Goal: Use online tool/utility: Utilize a website feature to perform a specific function

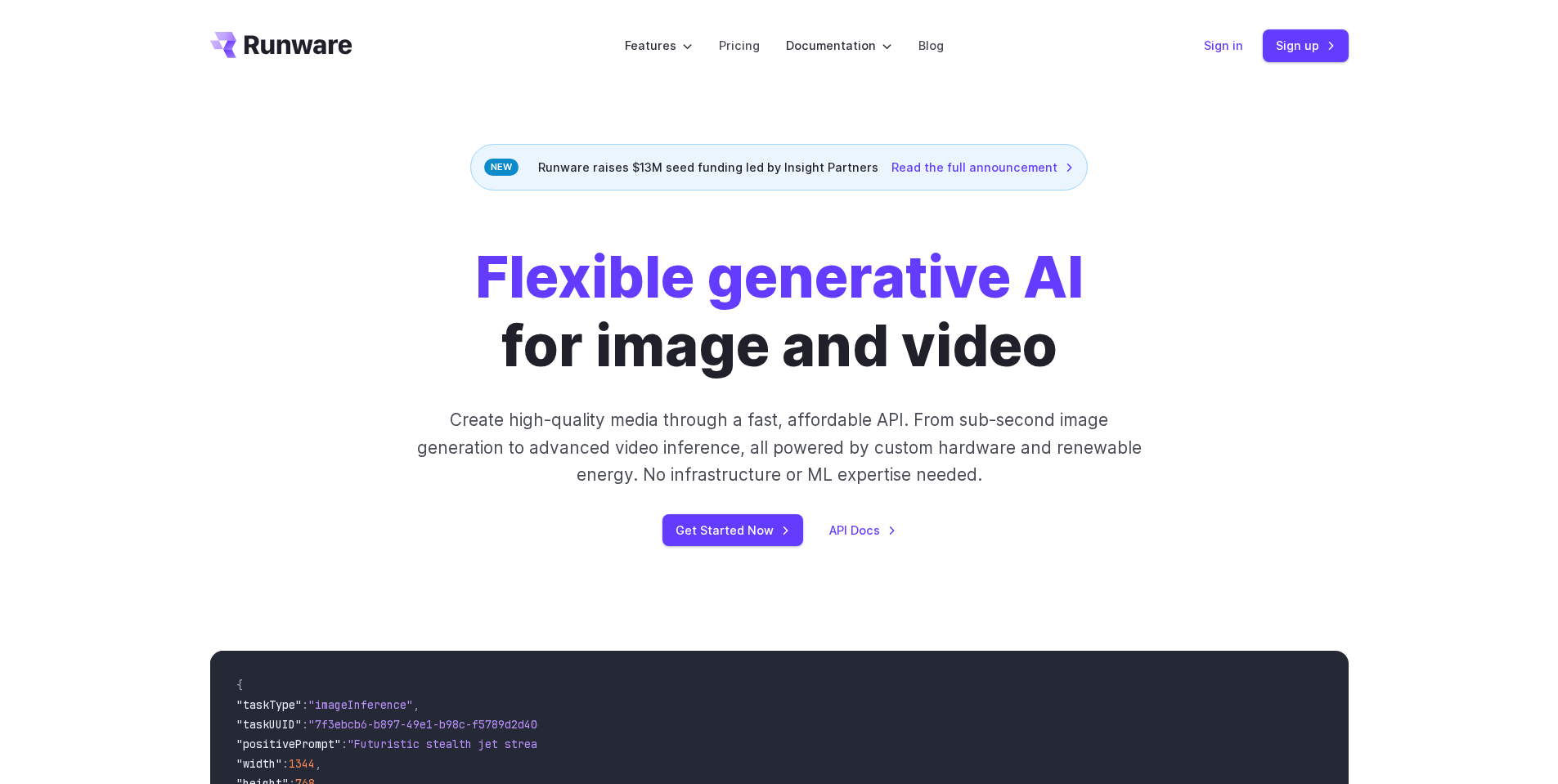
click at [1220, 44] on link "Sign in" at bounding box center [1223, 45] width 39 height 18
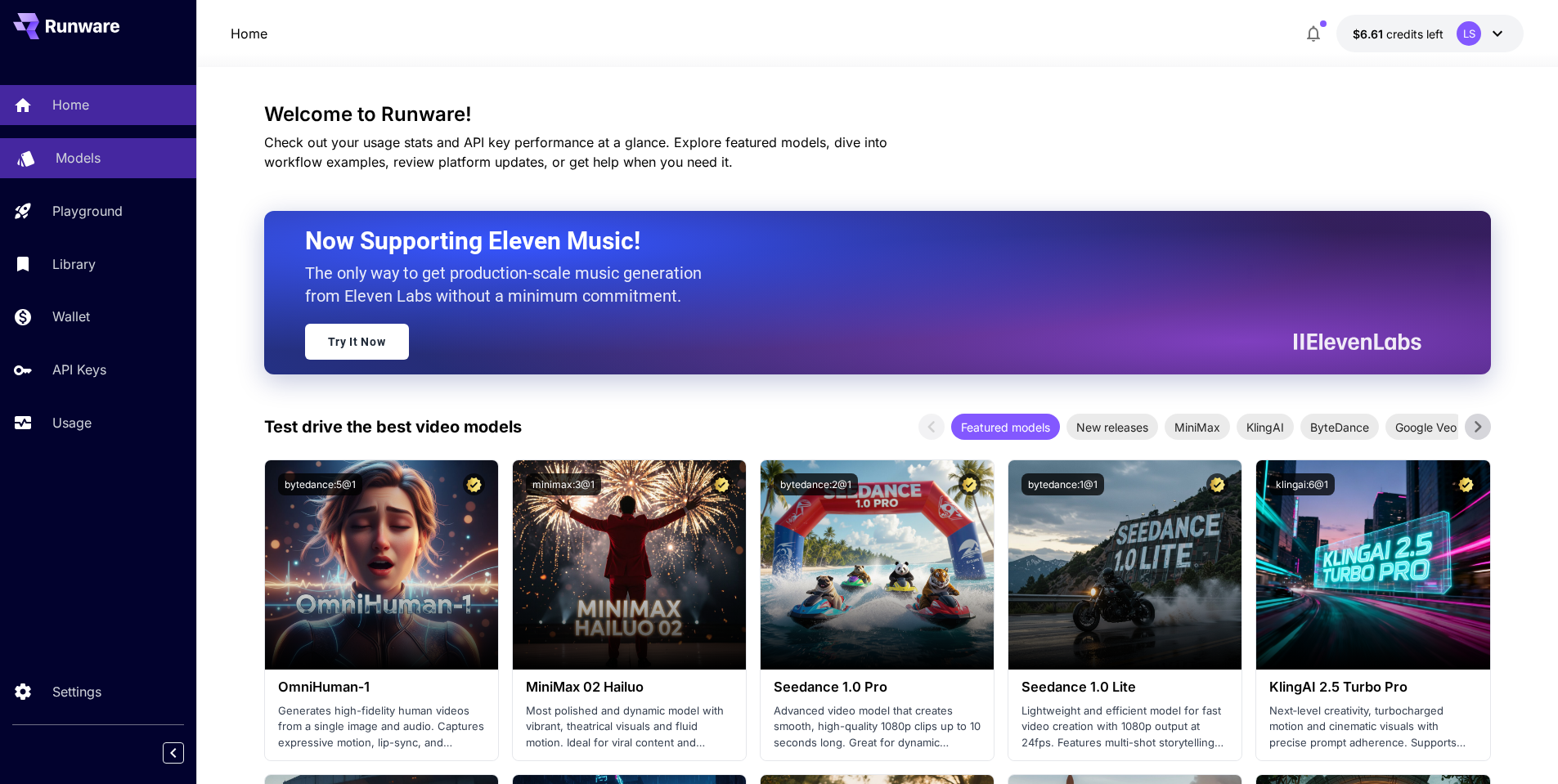
click at [81, 145] on link "Models" at bounding box center [98, 158] width 197 height 40
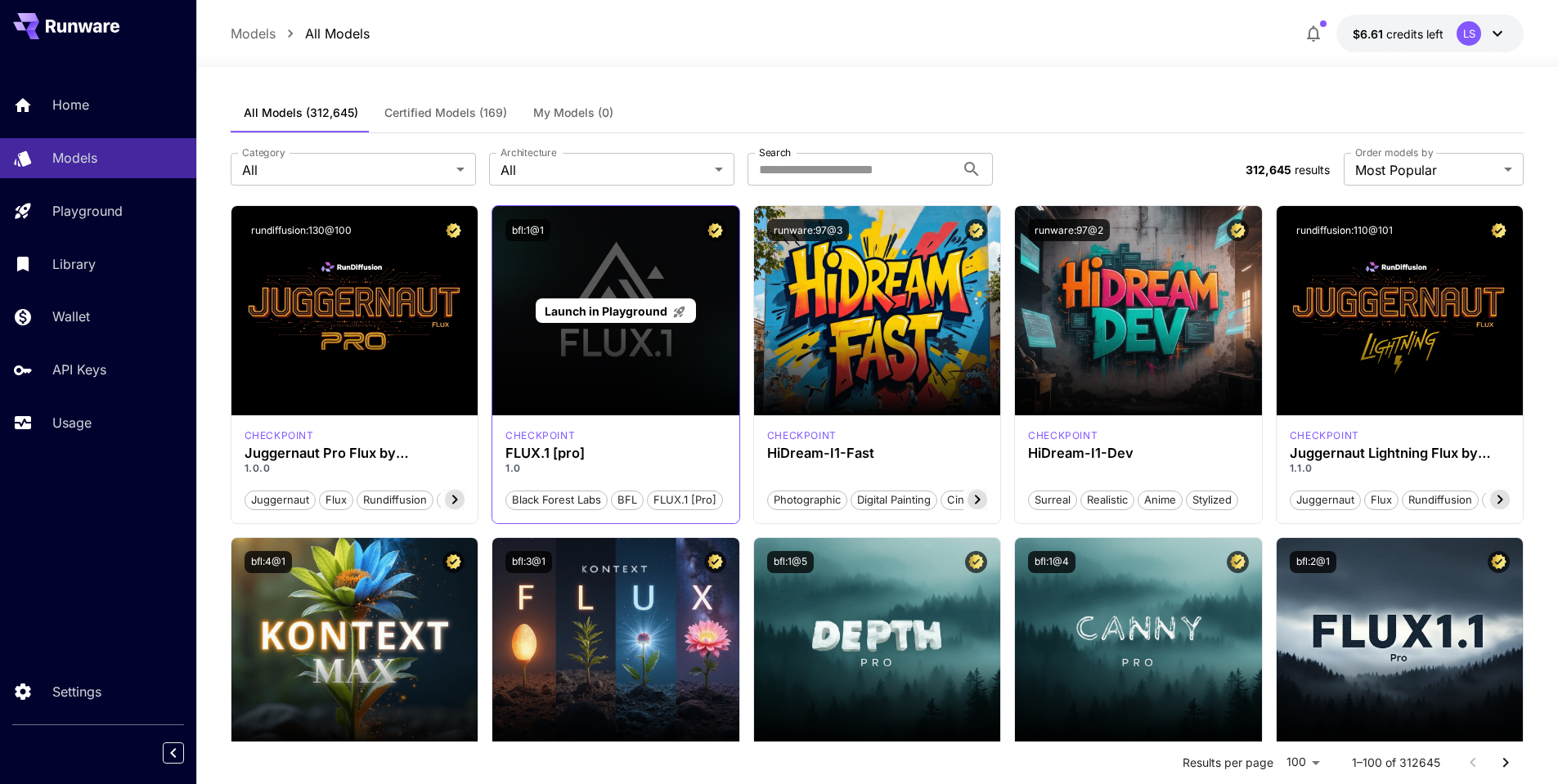
click at [609, 313] on span "Launch in Playground" at bounding box center [605, 311] width 123 height 14
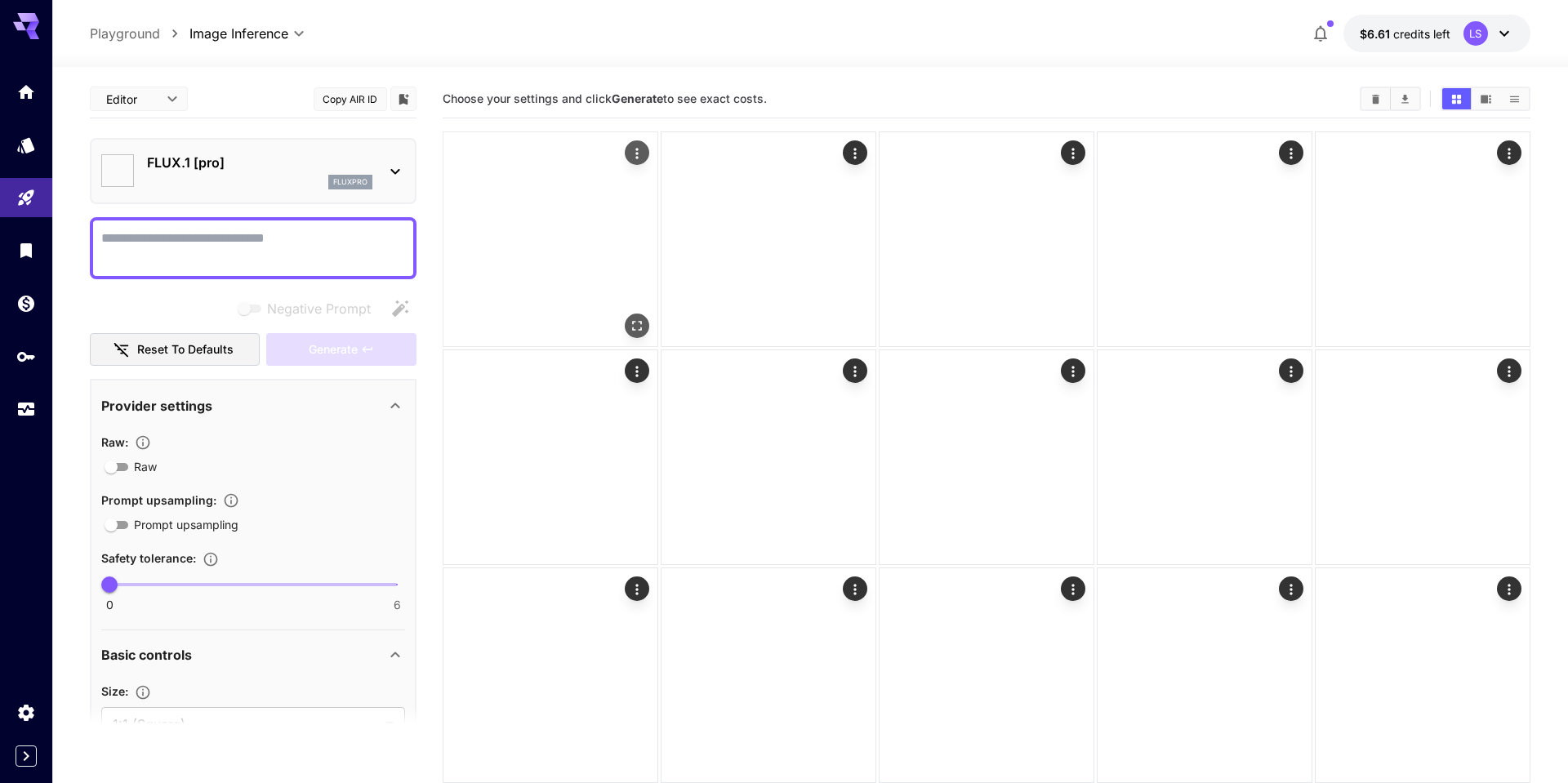
type input "**"
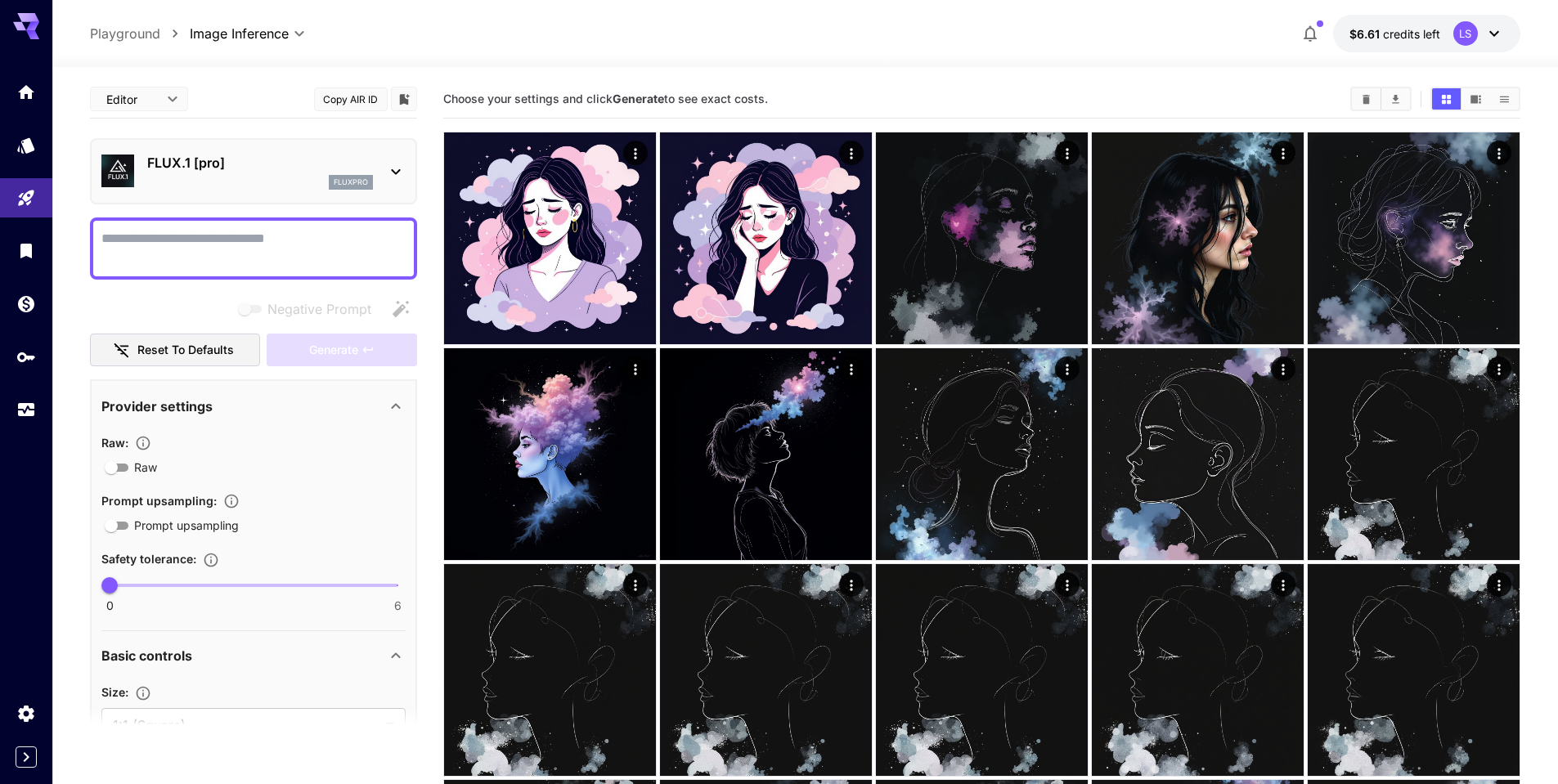
click at [228, 247] on textarea "Negative Prompt" at bounding box center [253, 248] width 304 height 39
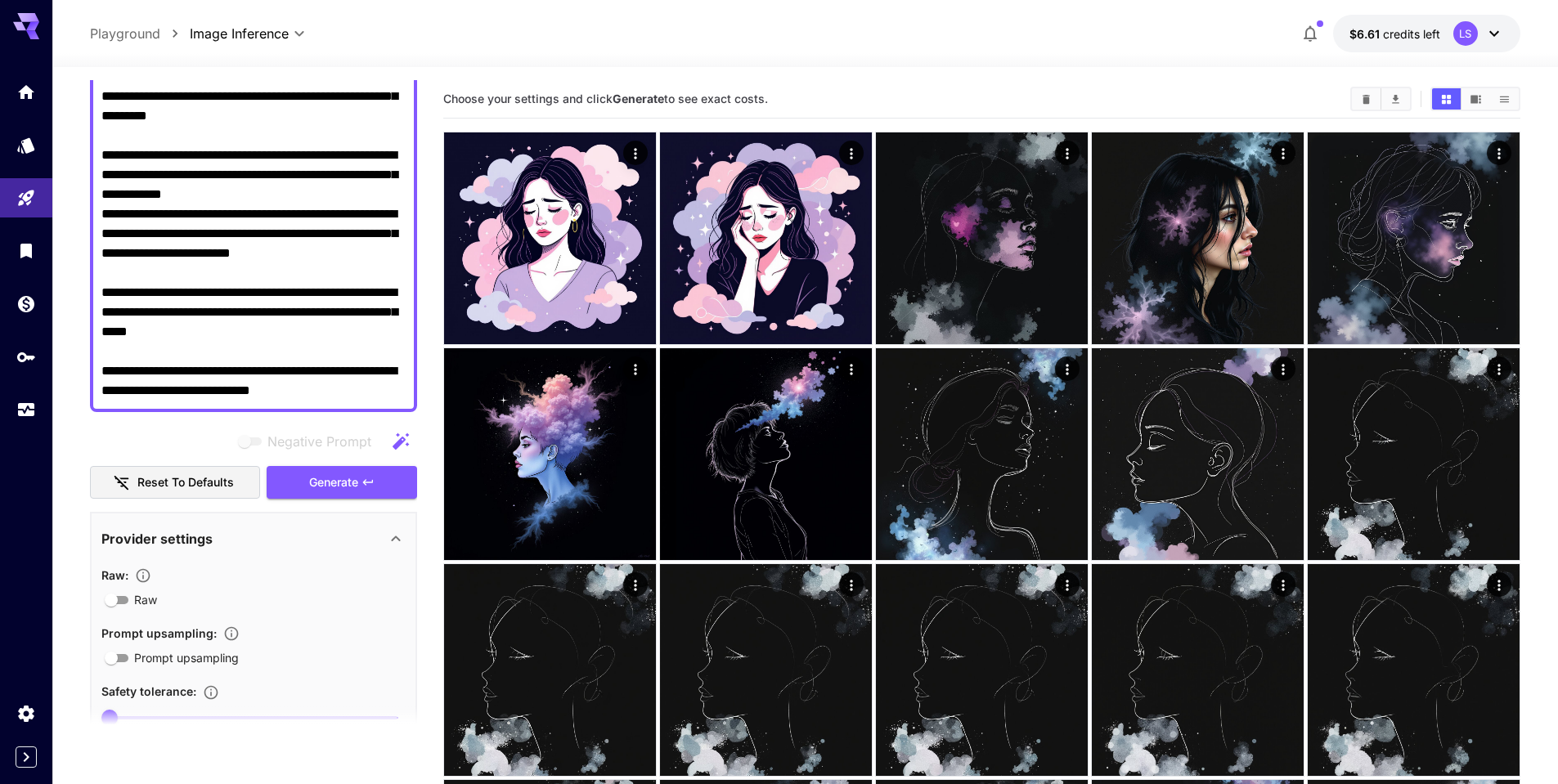
scroll to position [327, 0]
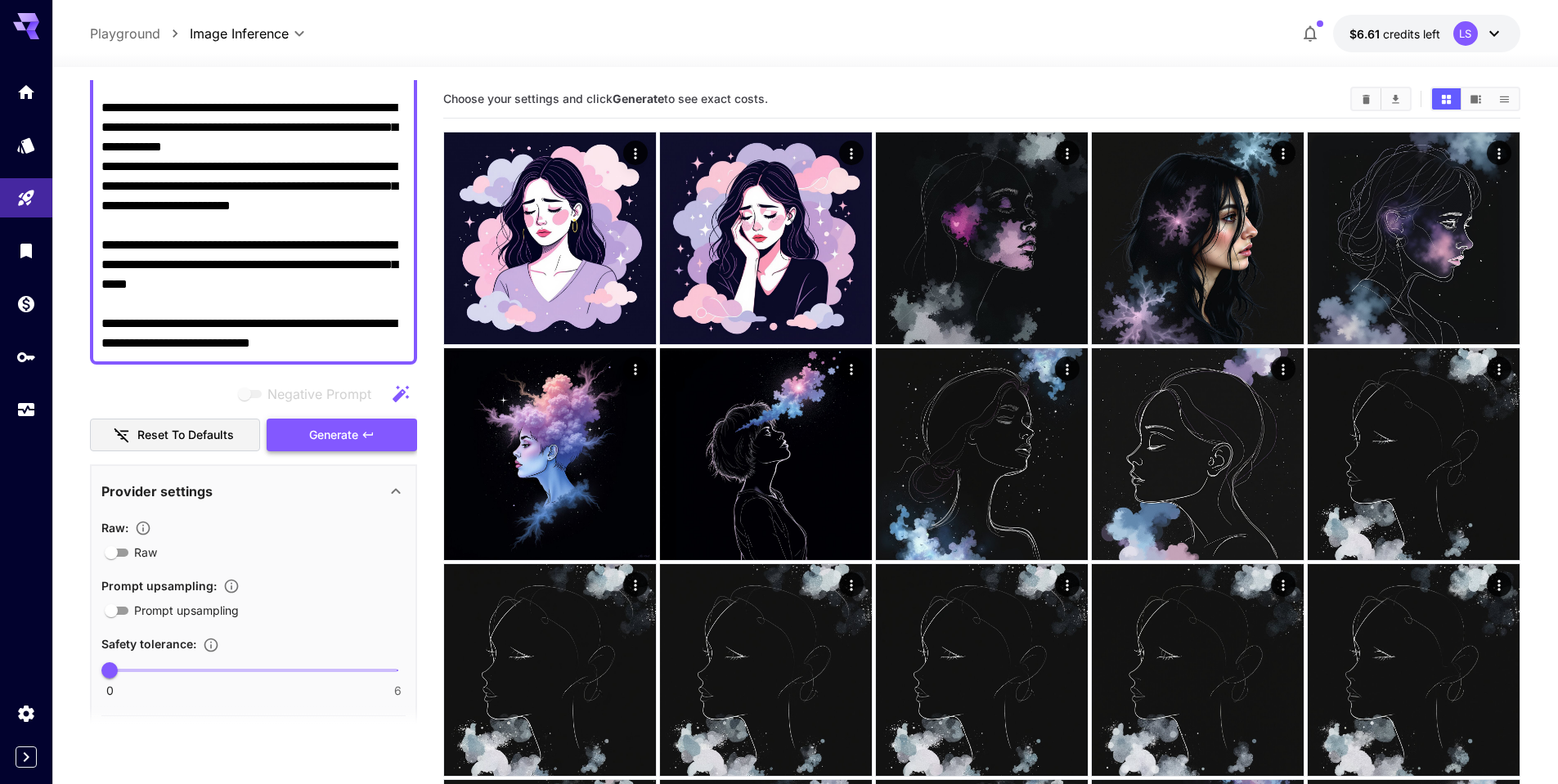
type textarea "**********"
click at [352, 429] on span "Generate" at bounding box center [334, 435] width 49 height 20
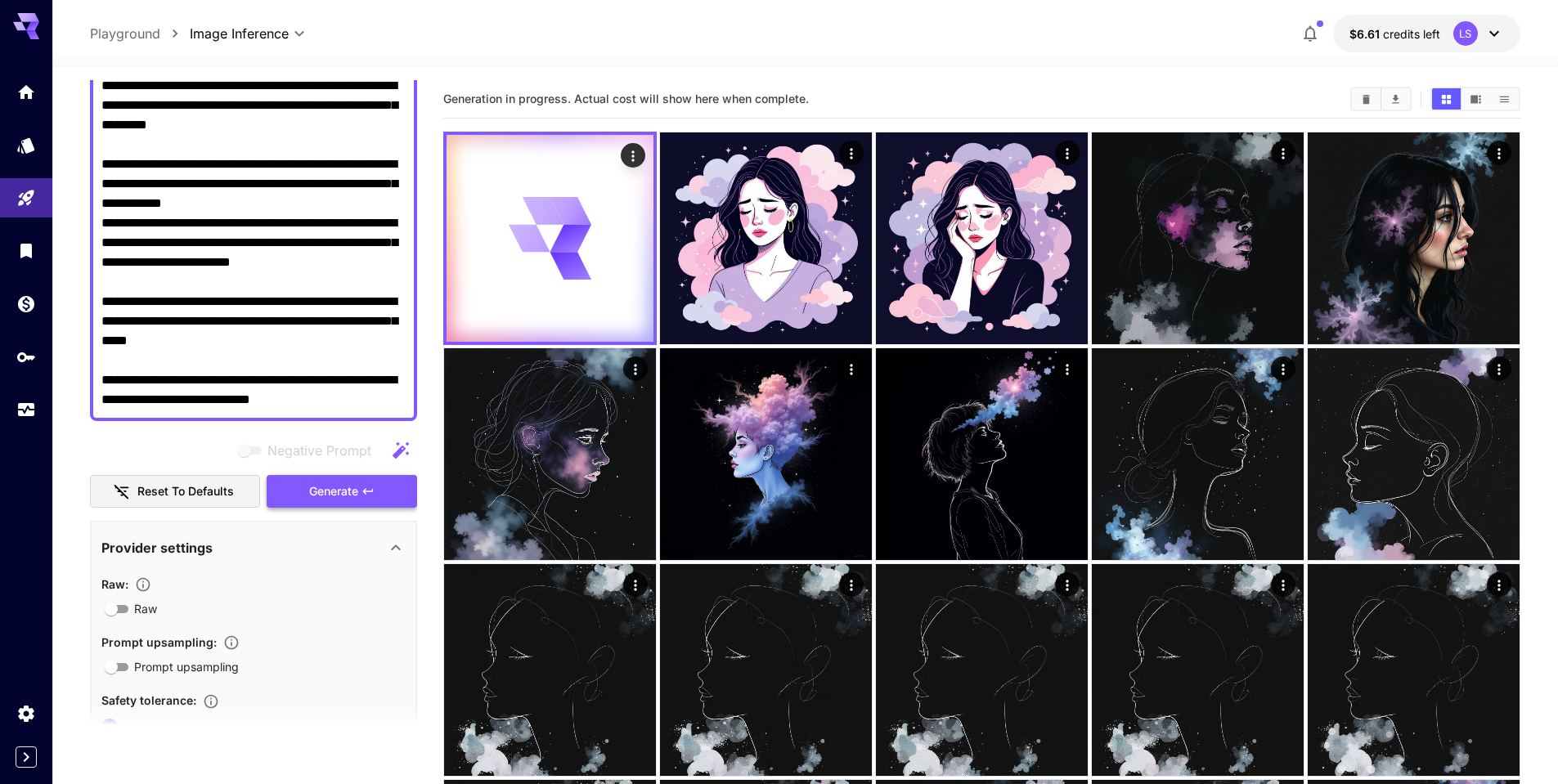
scroll to position [82, 0]
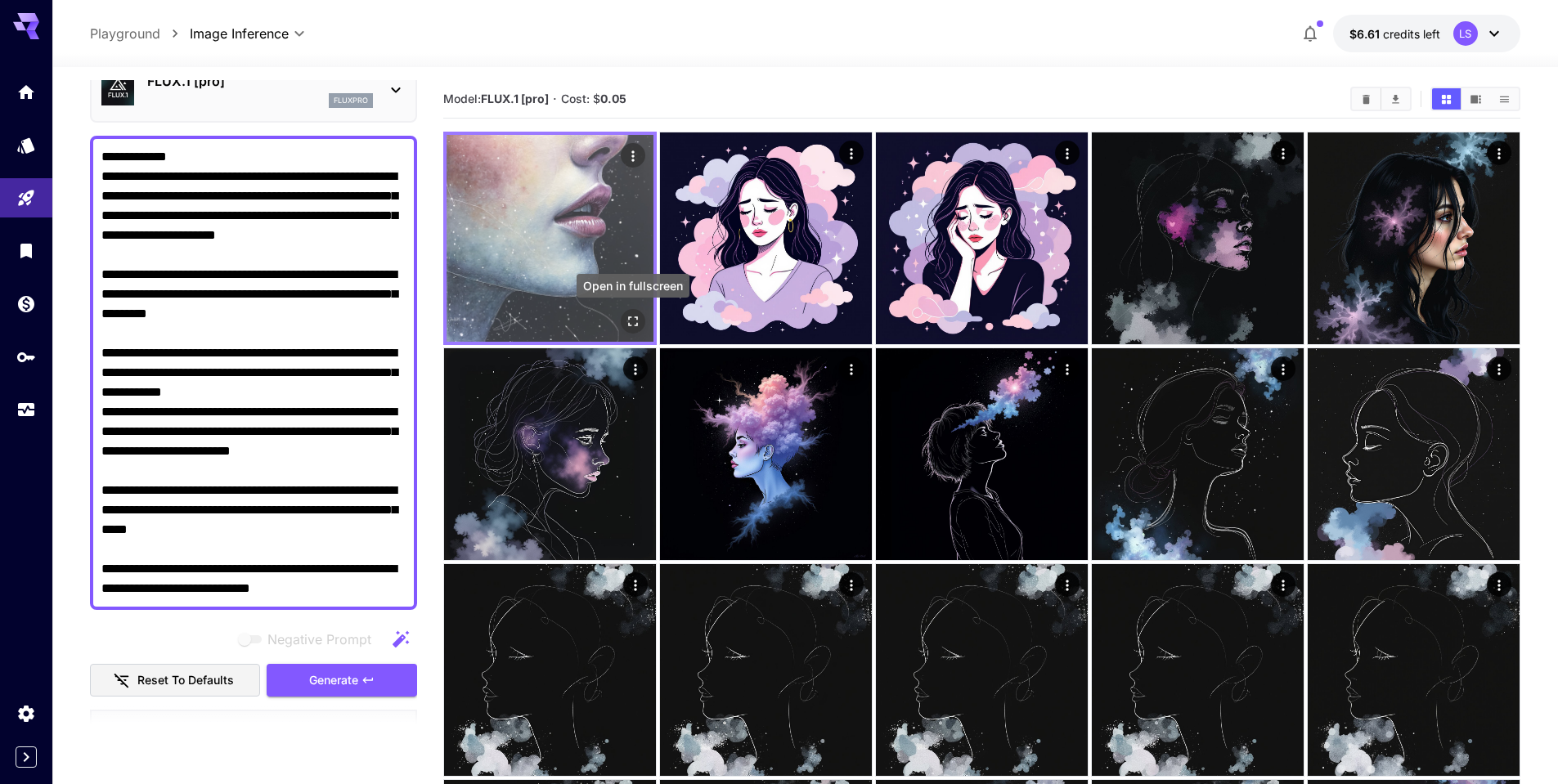
click at [629, 319] on icon "Open in fullscreen" at bounding box center [633, 322] width 10 height 10
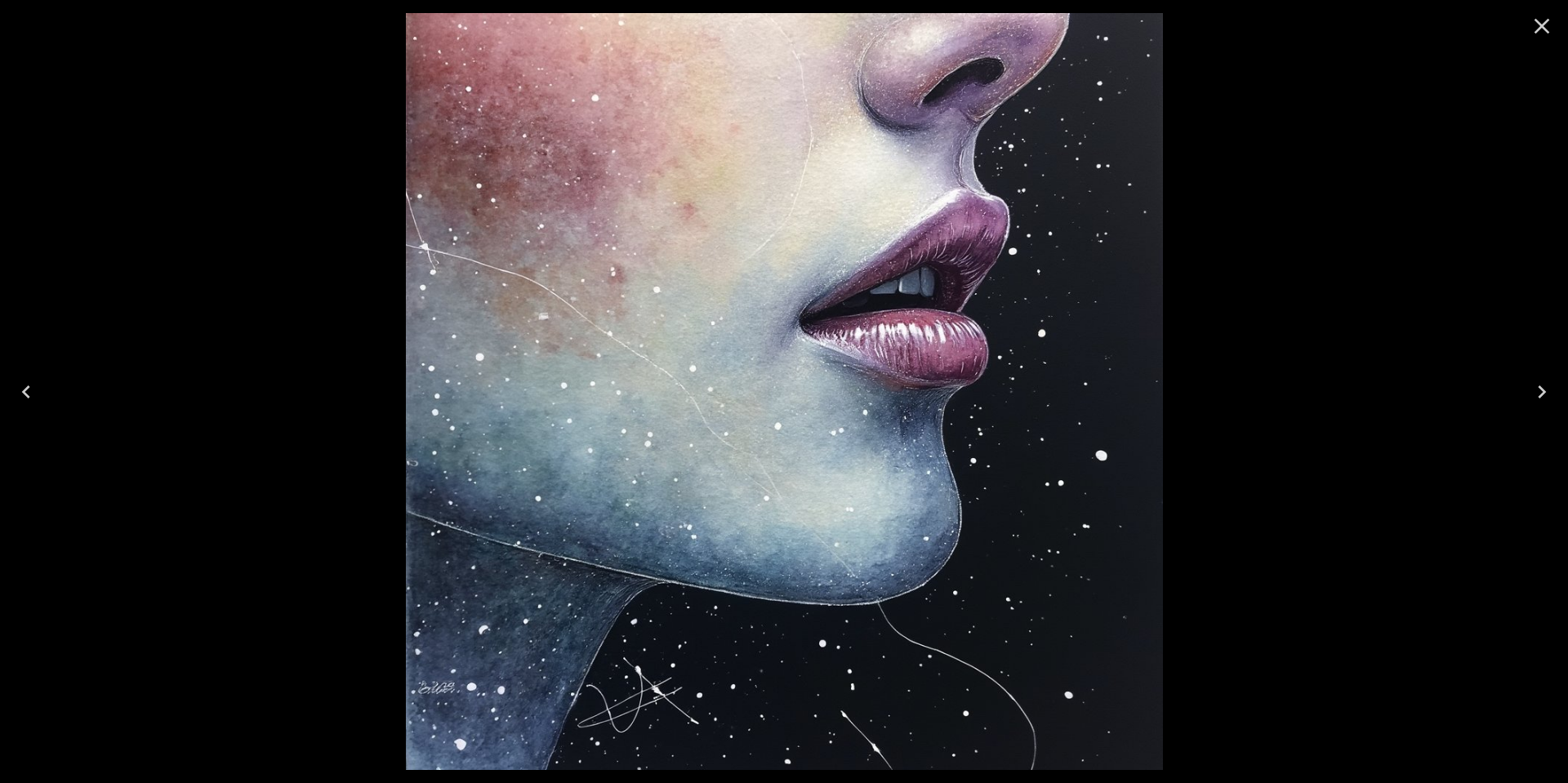
click at [1393, 305] on div at bounding box center [784, 392] width 1568 height 783
click at [1534, 28] on icon "Close" at bounding box center [1541, 26] width 26 height 26
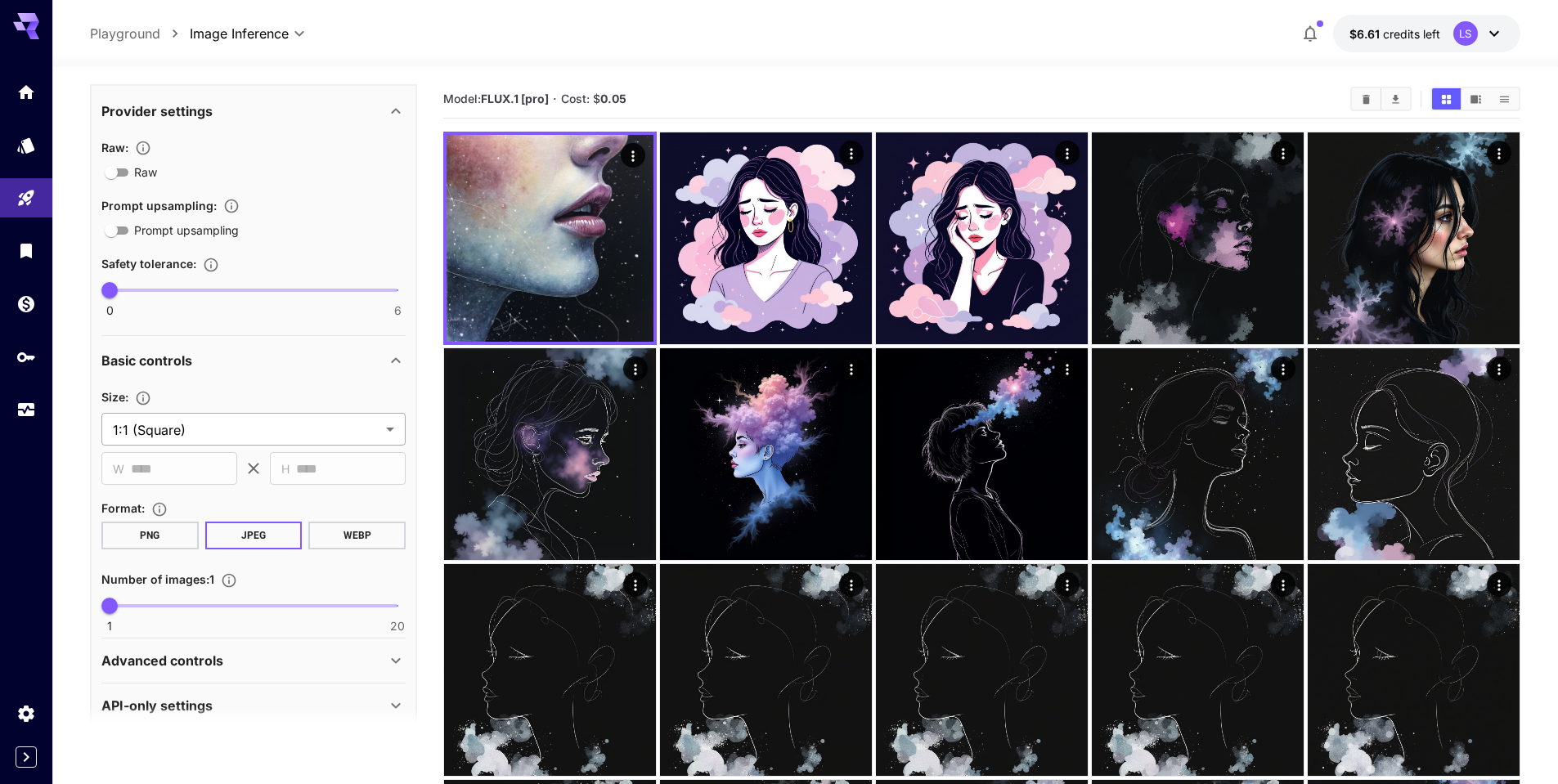
scroll to position [731, 0]
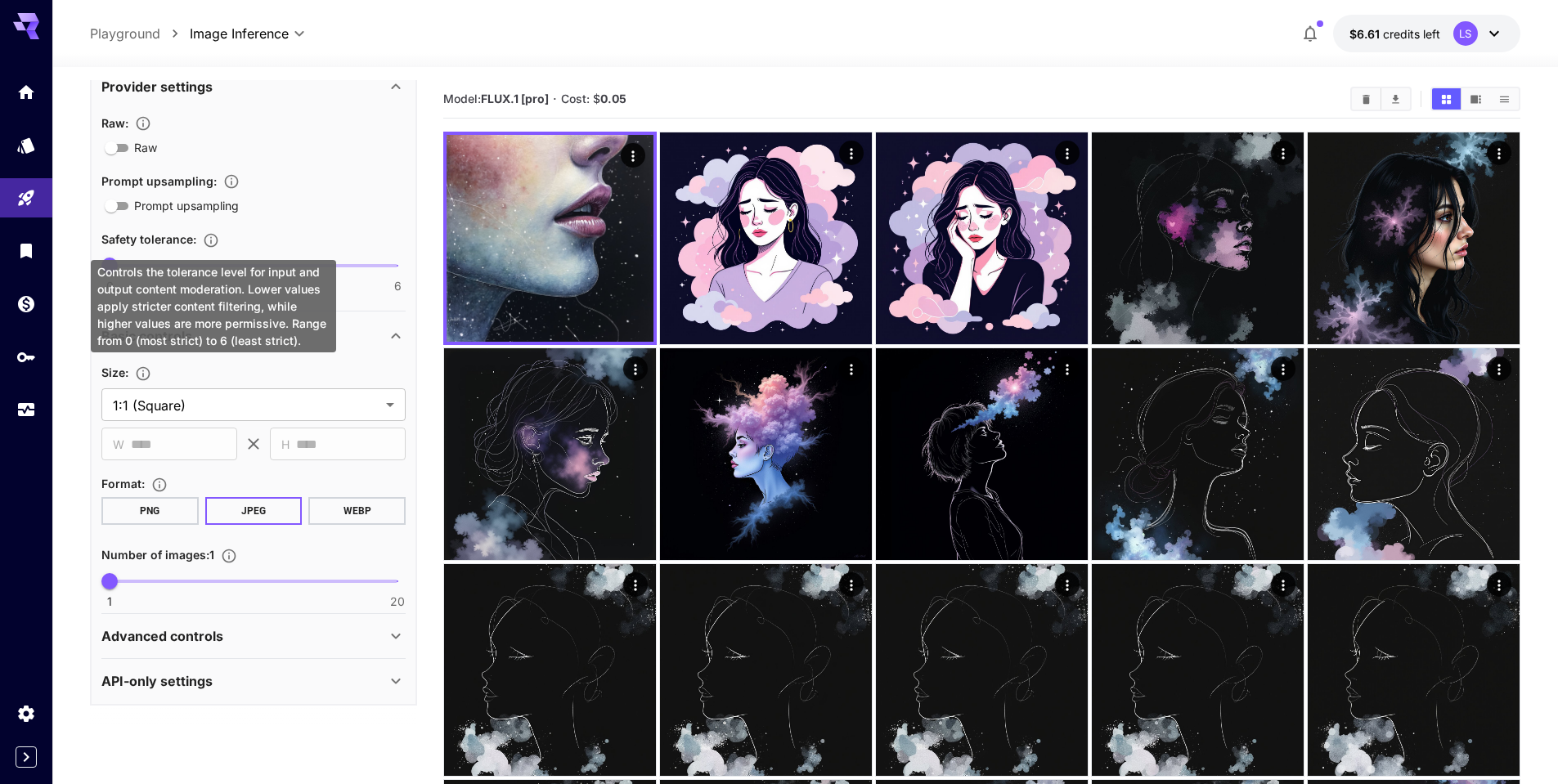
click at [212, 237] on icon "Controls the tolerance level for input and output content moderation. Lower val…" at bounding box center [212, 241] width 17 height 17
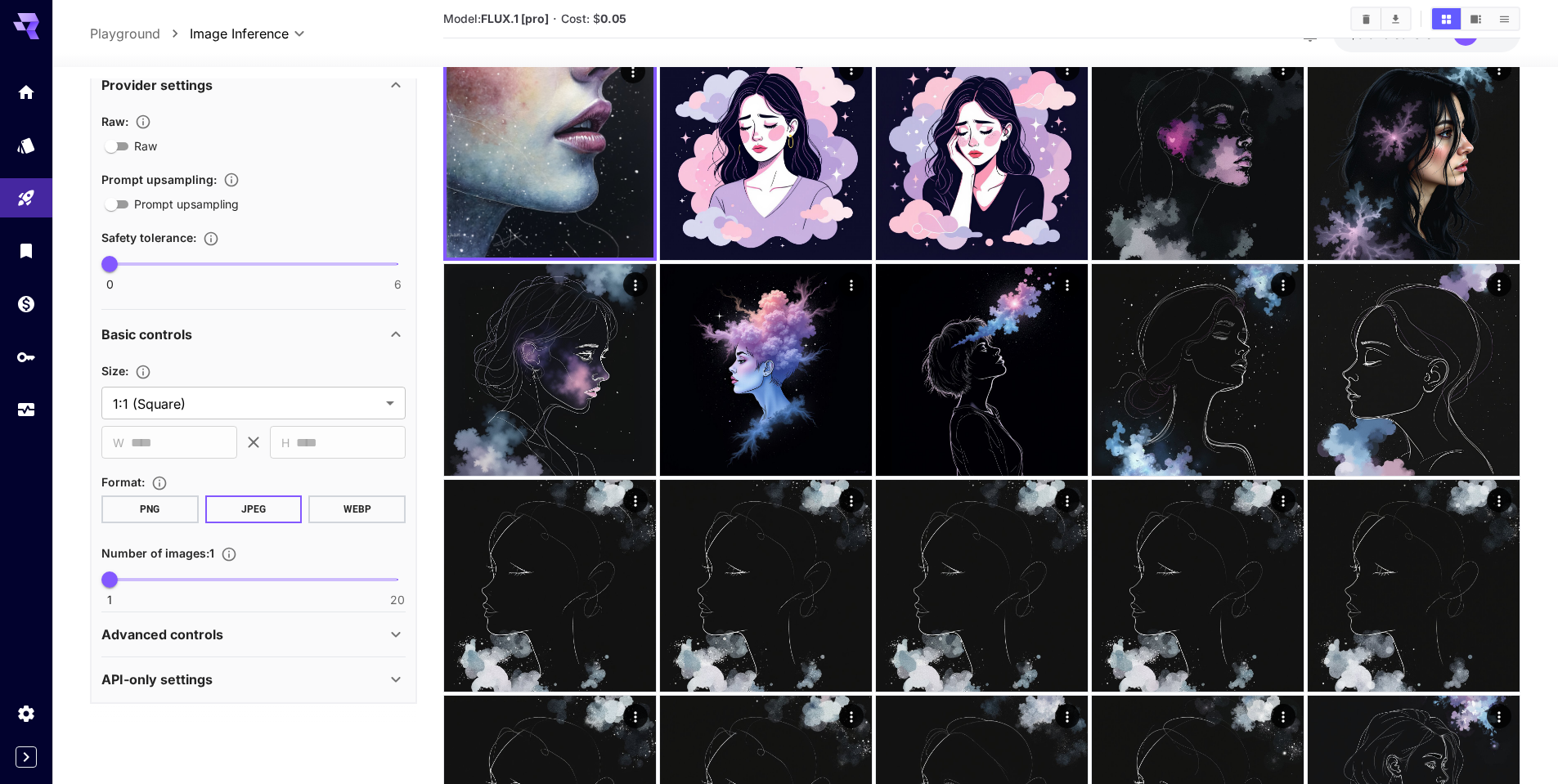
scroll to position [164, 0]
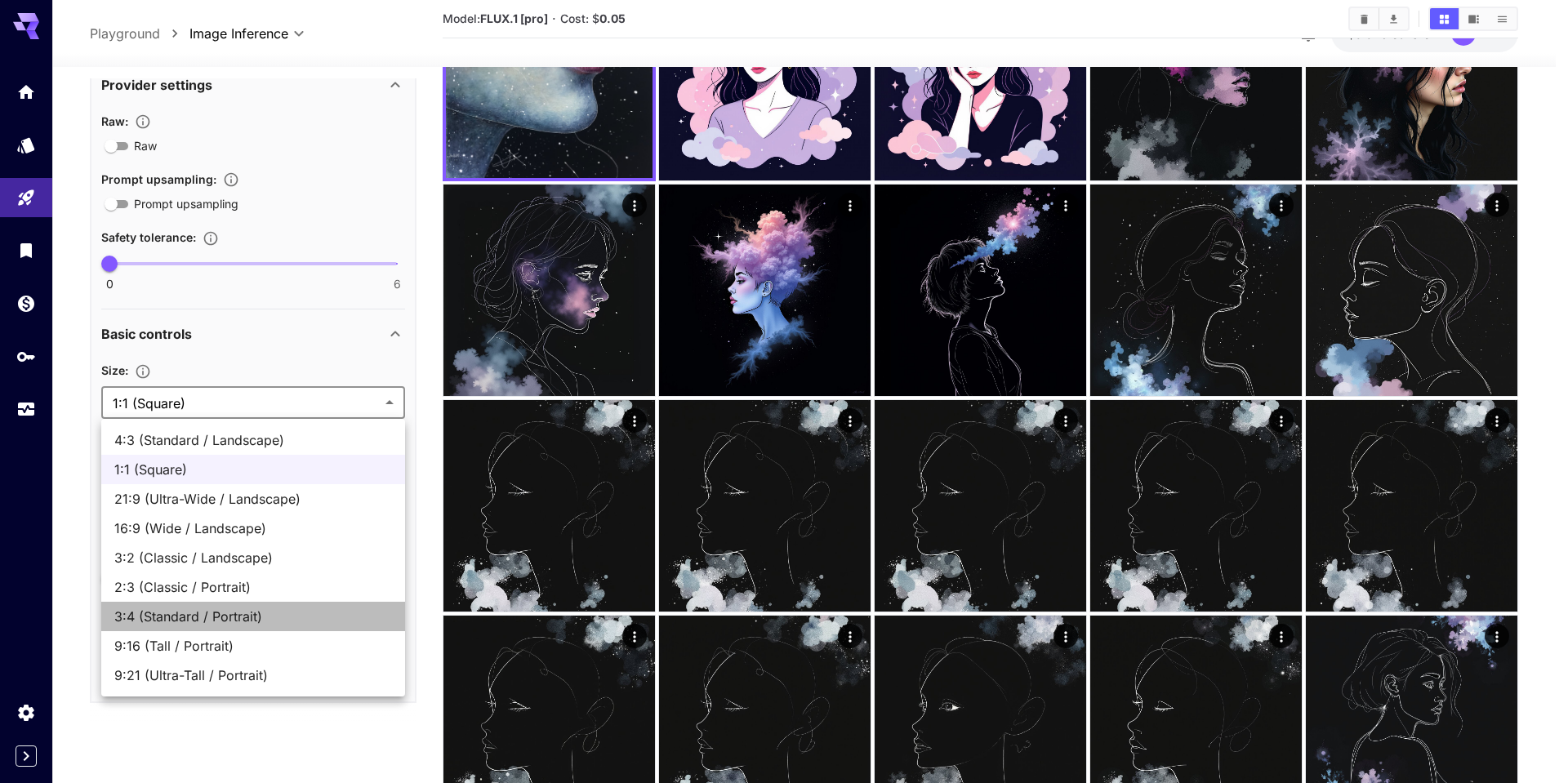
click at [267, 615] on span "3:4 (Standard / Portrait)" at bounding box center [253, 616] width 278 height 19
type input "**********"
type input "***"
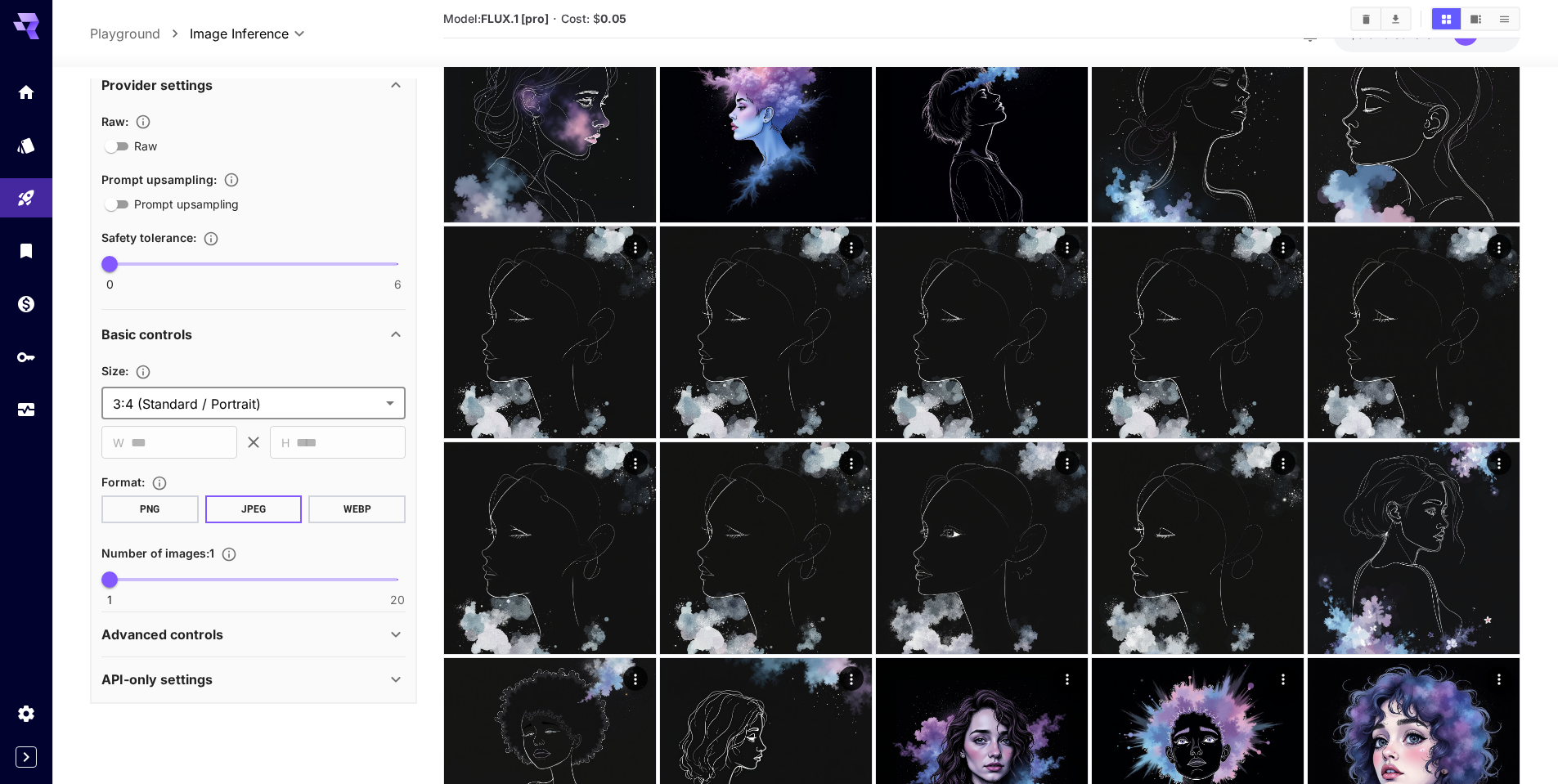
scroll to position [409, 0]
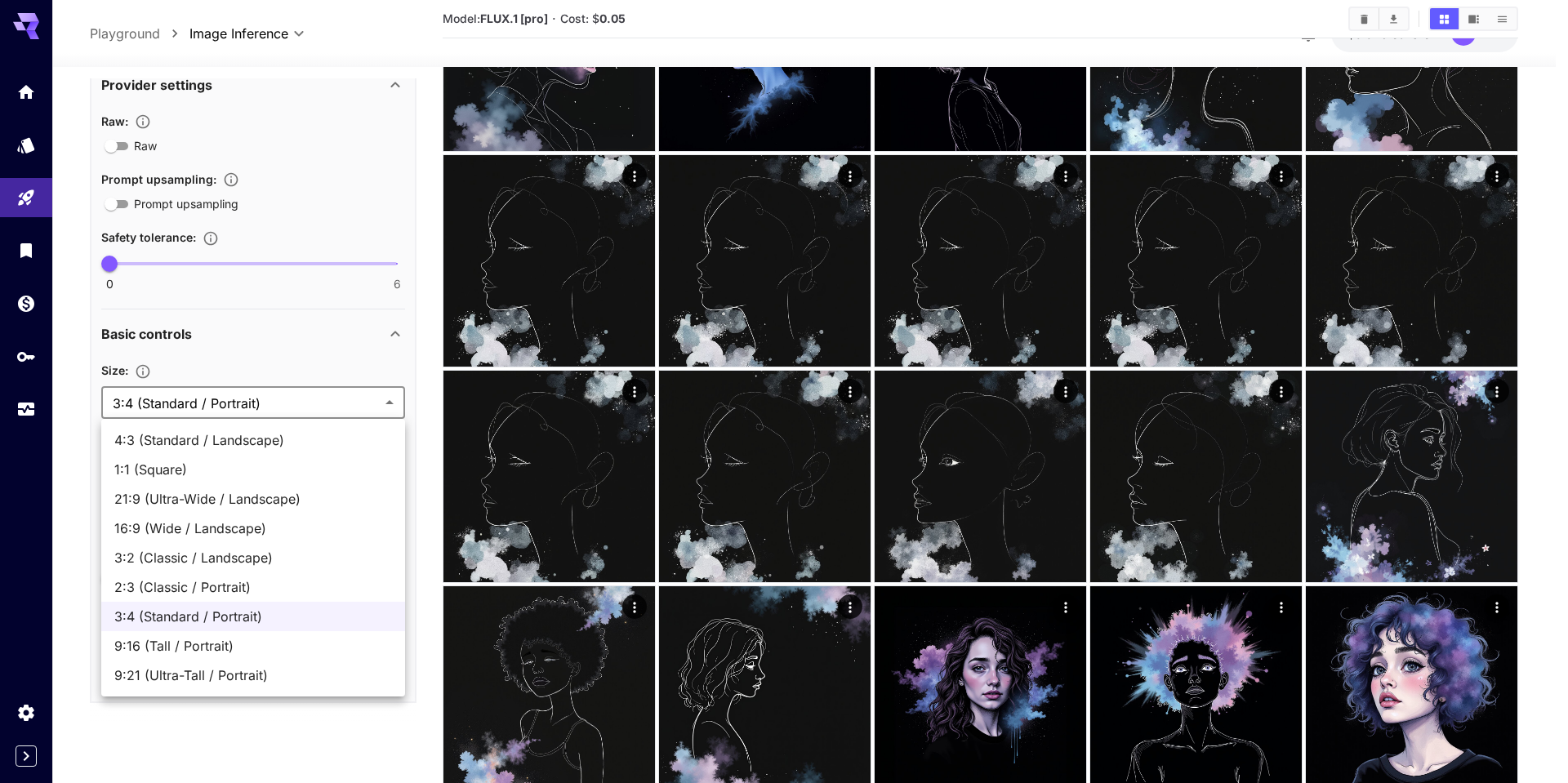
click at [217, 396] on div at bounding box center [784, 392] width 1568 height 783
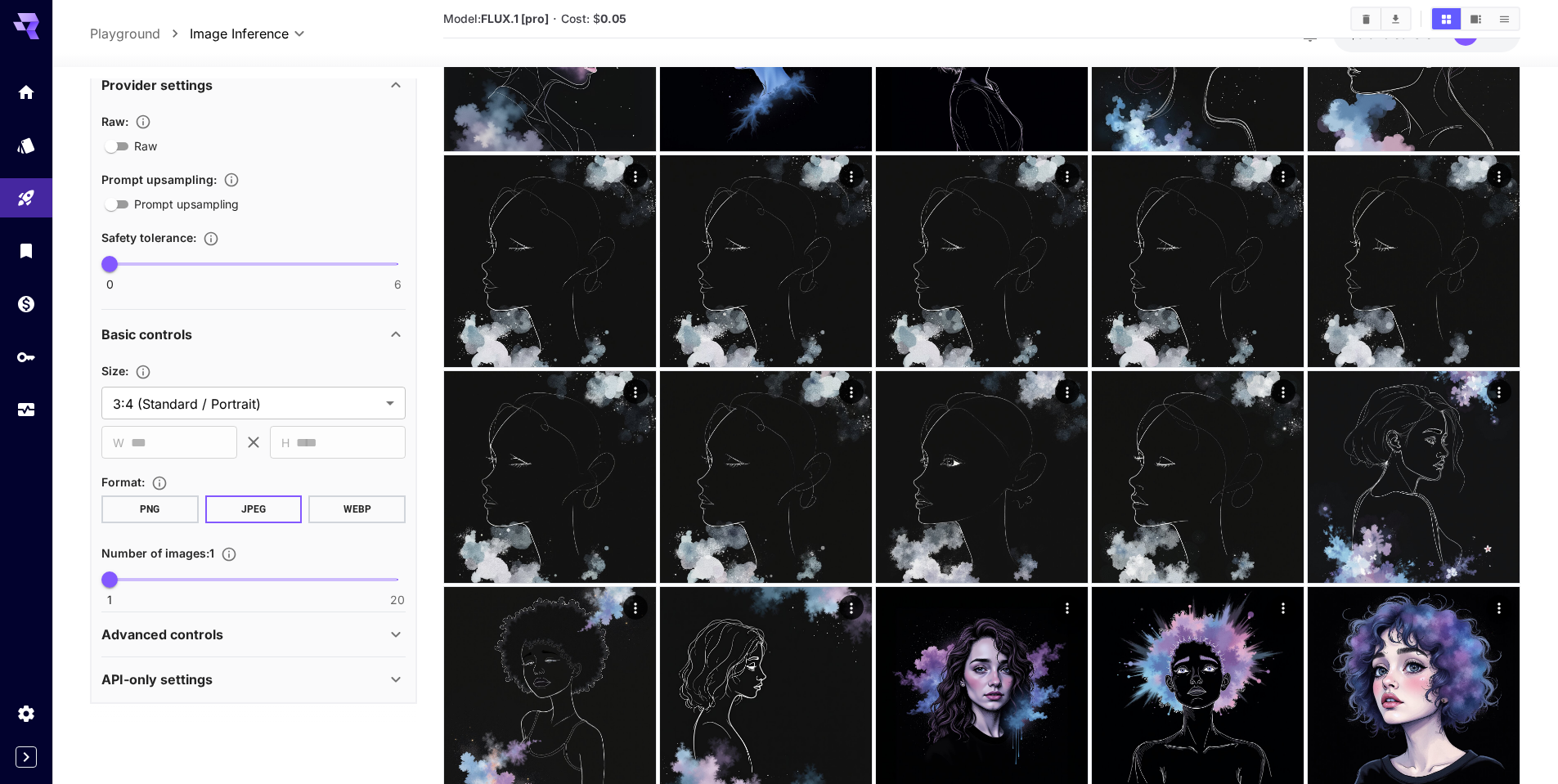
click at [333, 634] on div "Advanced controls" at bounding box center [243, 634] width 284 height 19
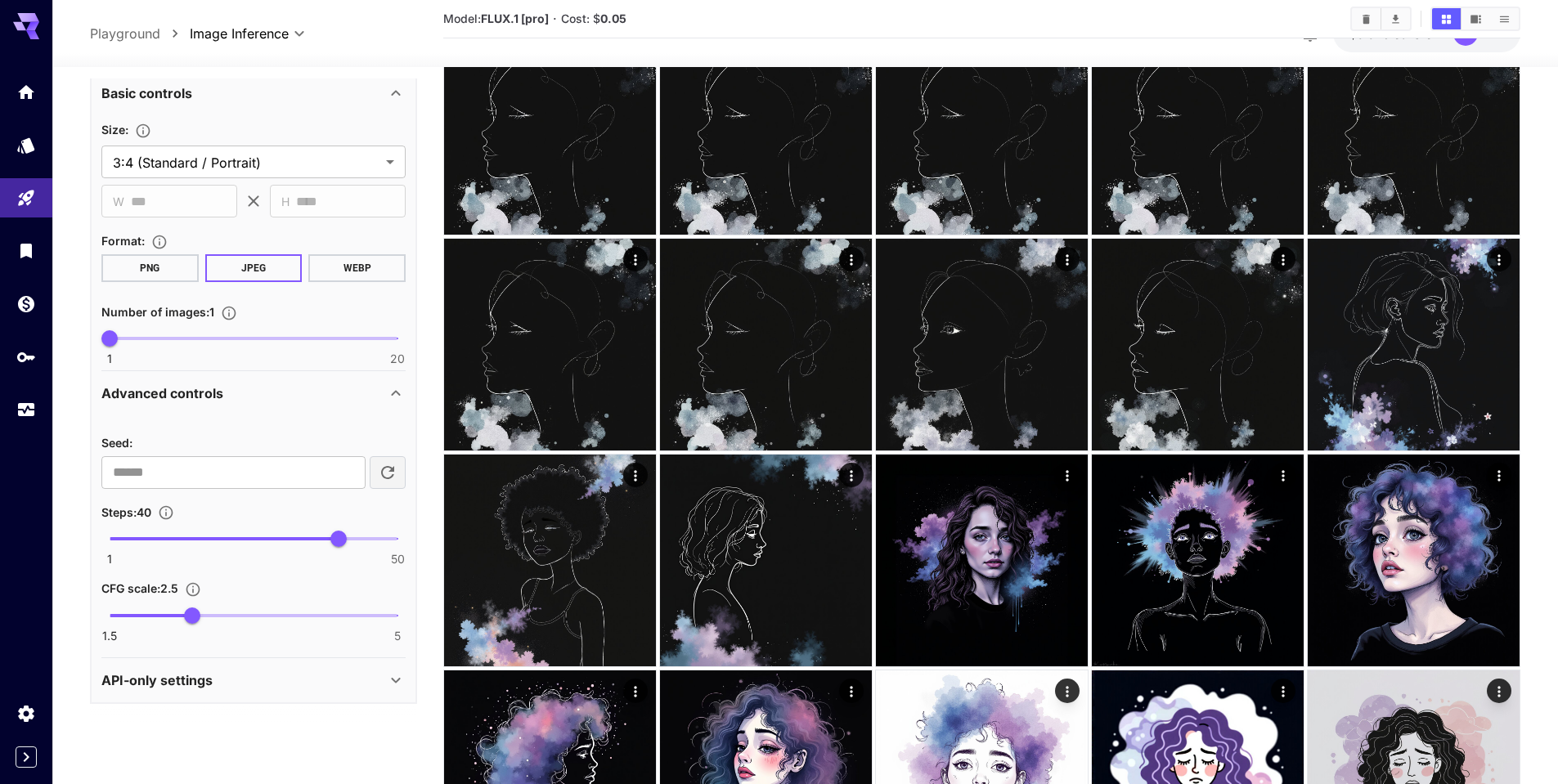
scroll to position [573, 0]
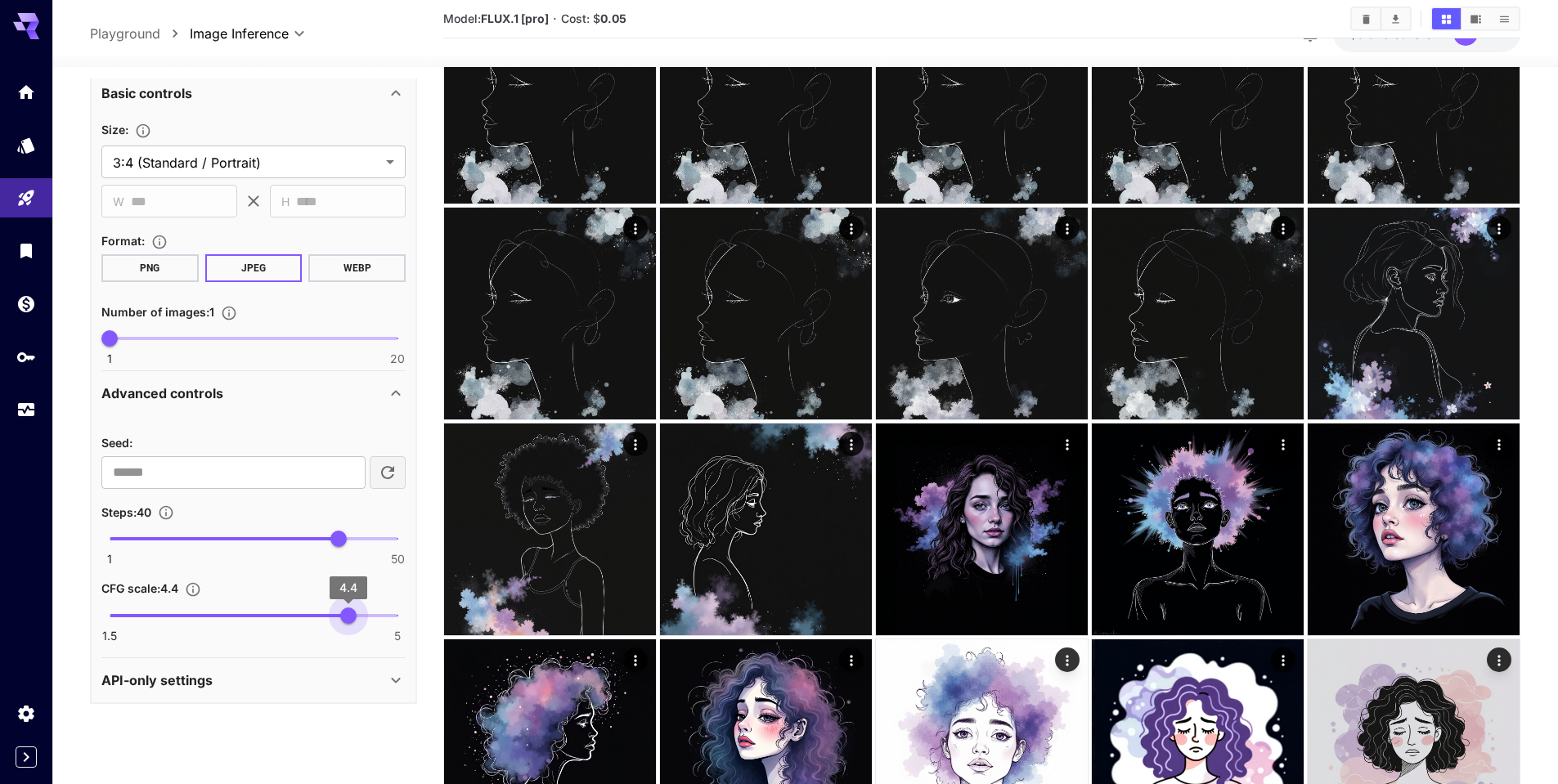
type input "***"
drag, startPoint x: 191, startPoint y: 617, endPoint x: 359, endPoint y: 627, distance: 168.3
click at [359, 624] on span "4.5" at bounding box center [357, 616] width 17 height 17
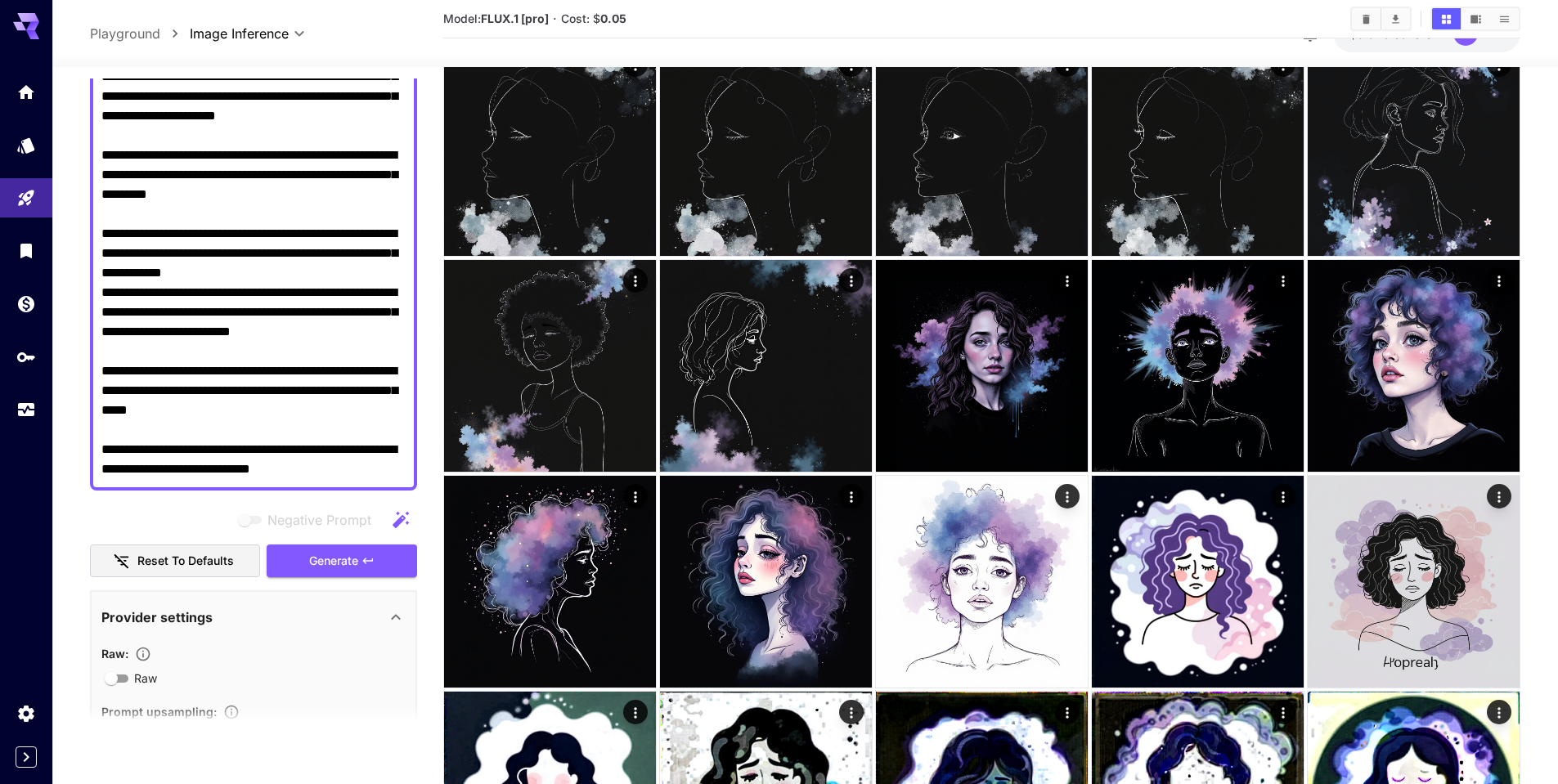
scroll to position [245, 0]
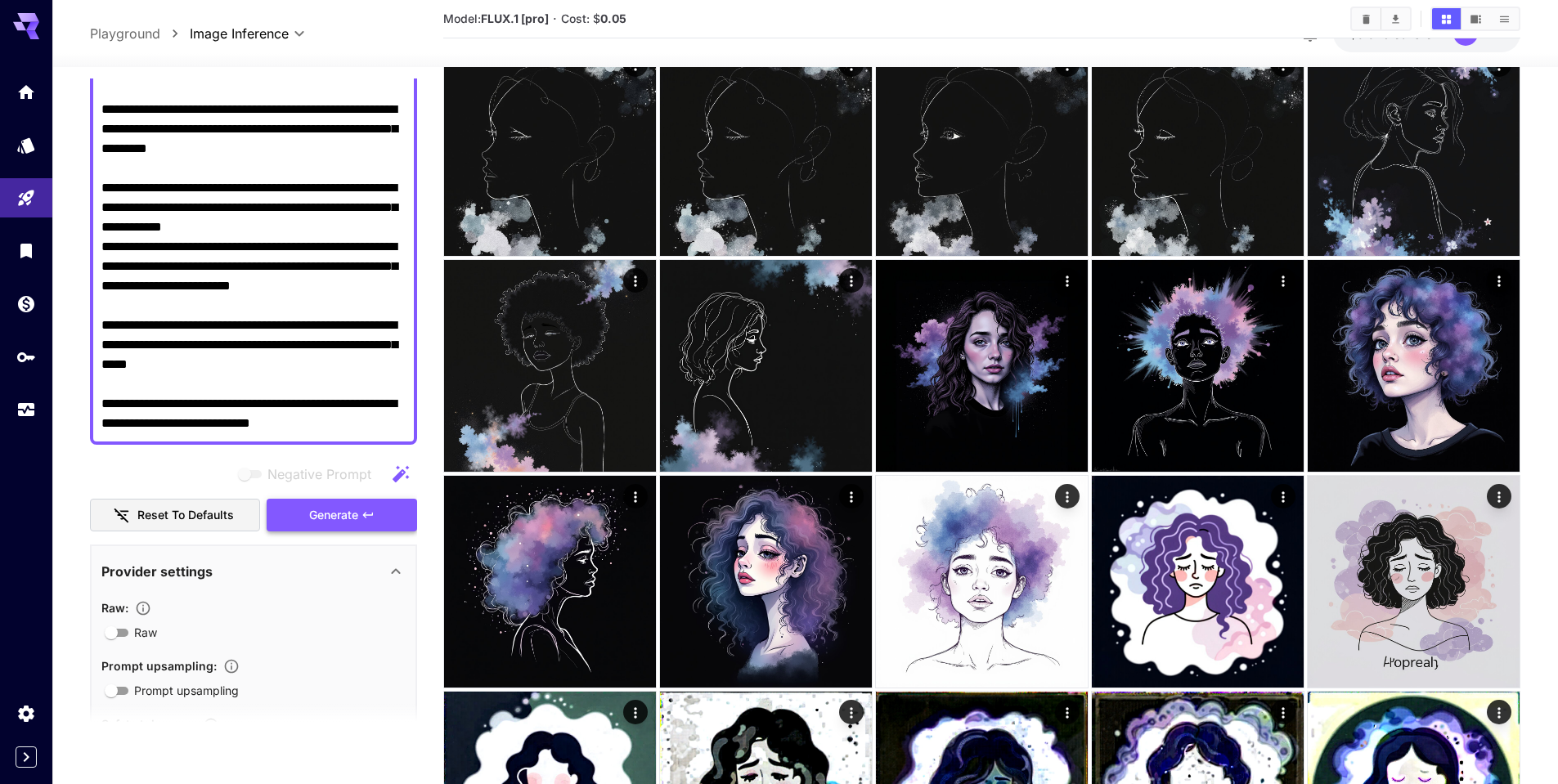
click at [333, 518] on span "Generate" at bounding box center [334, 515] width 49 height 20
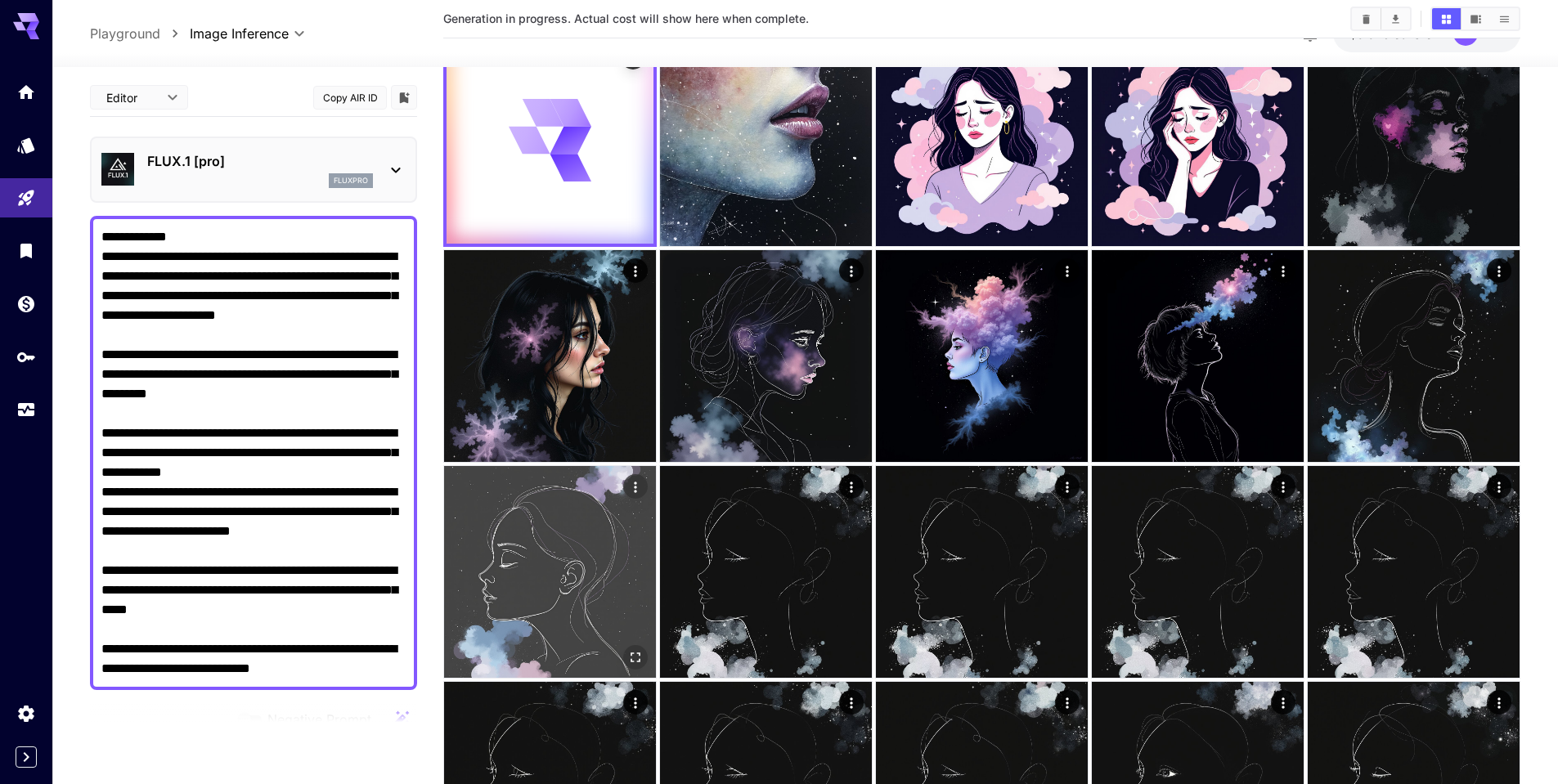
scroll to position [0, 0]
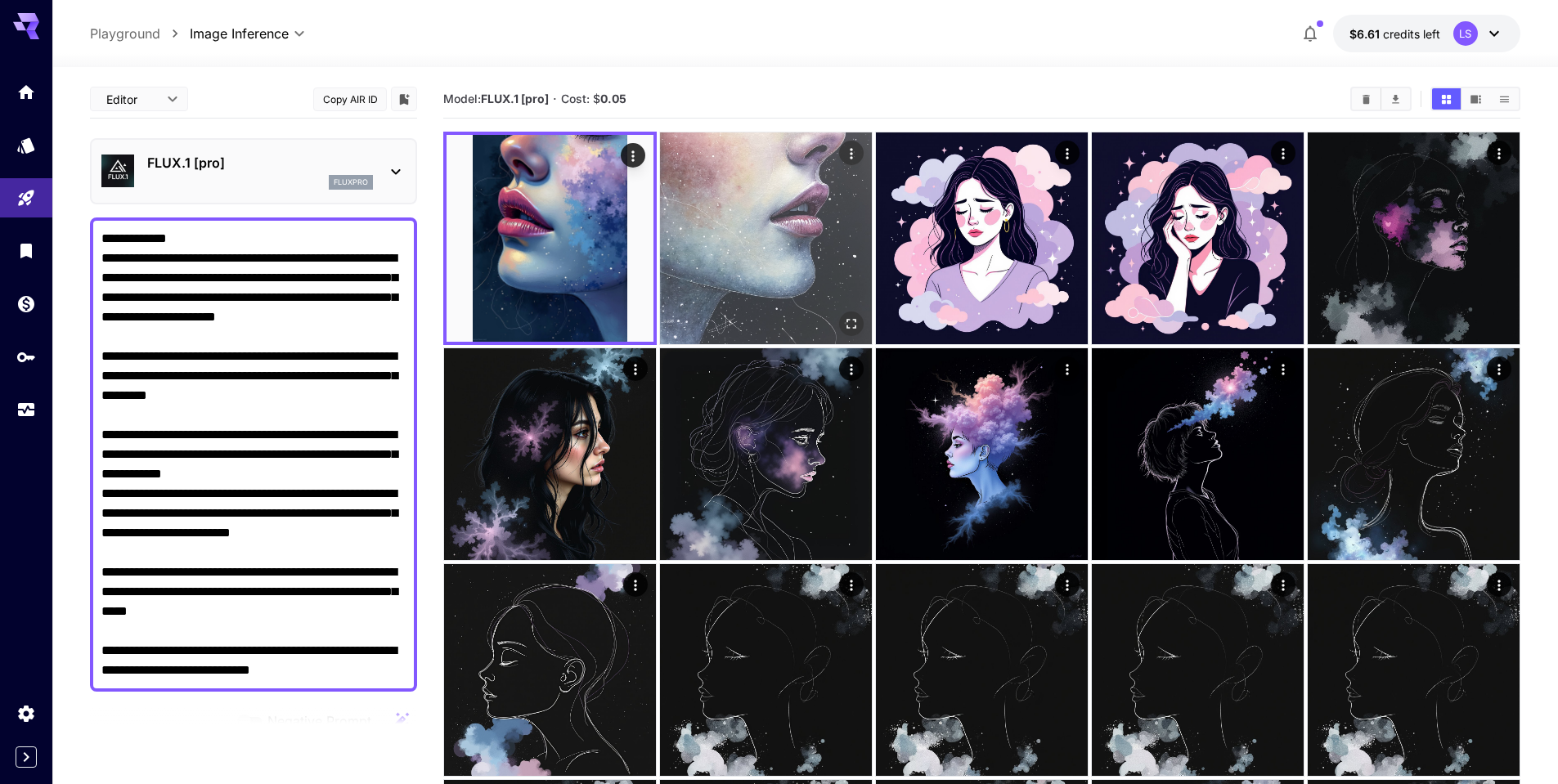
click at [767, 294] on img at bounding box center [765, 237] width 212 height 211
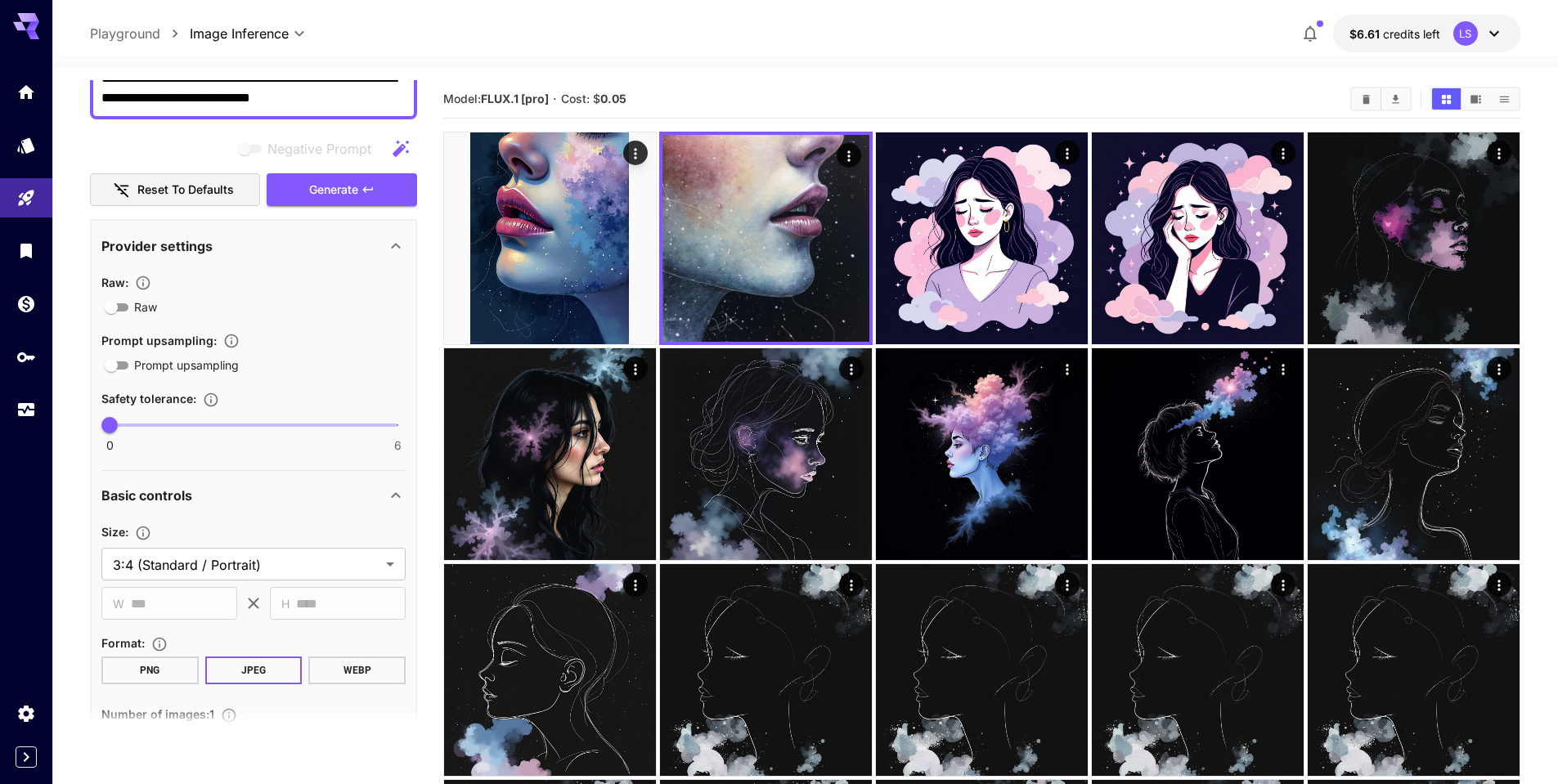
scroll to position [654, 0]
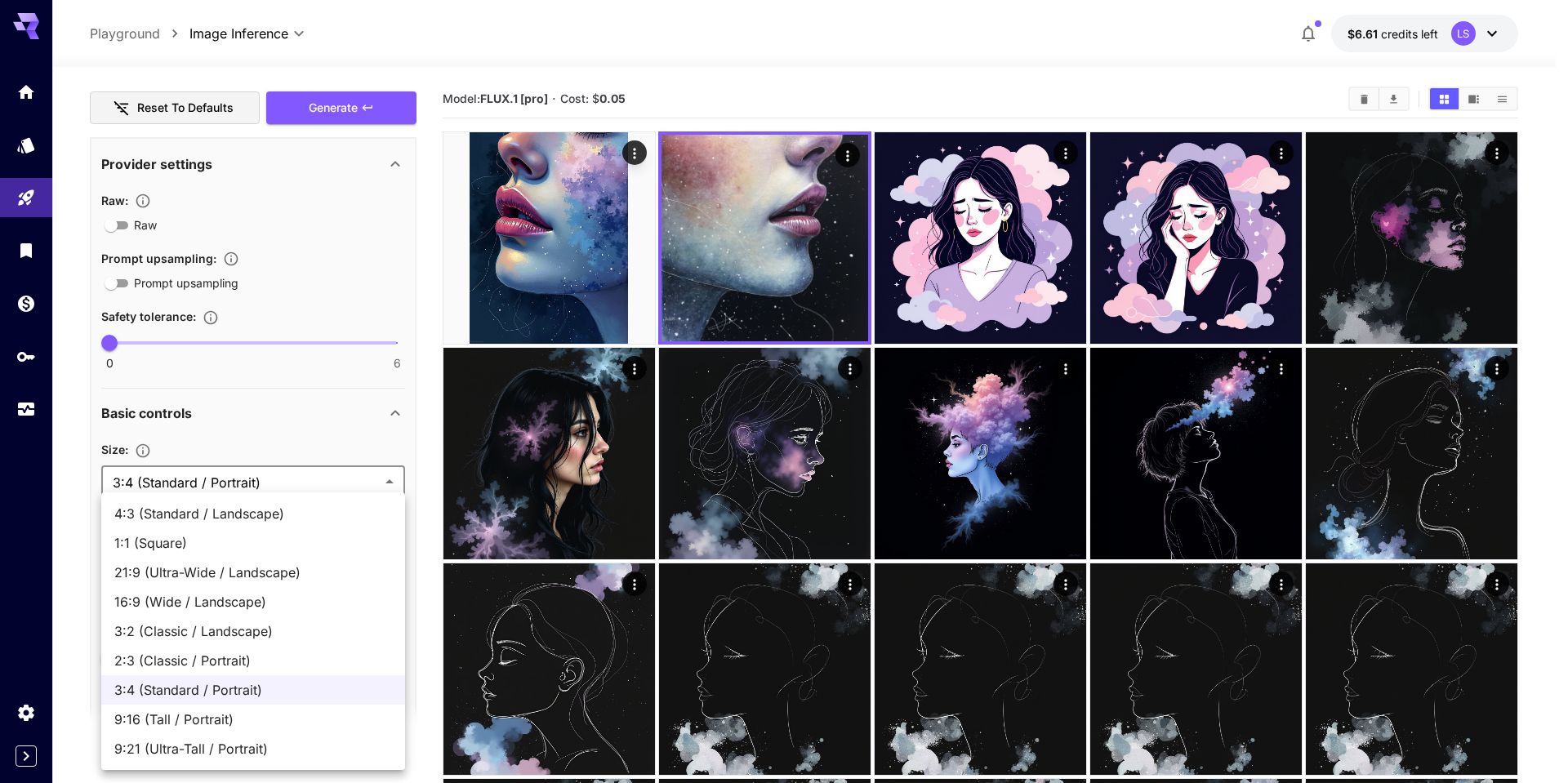
click at [281, 484] on div at bounding box center [784, 392] width 1568 height 783
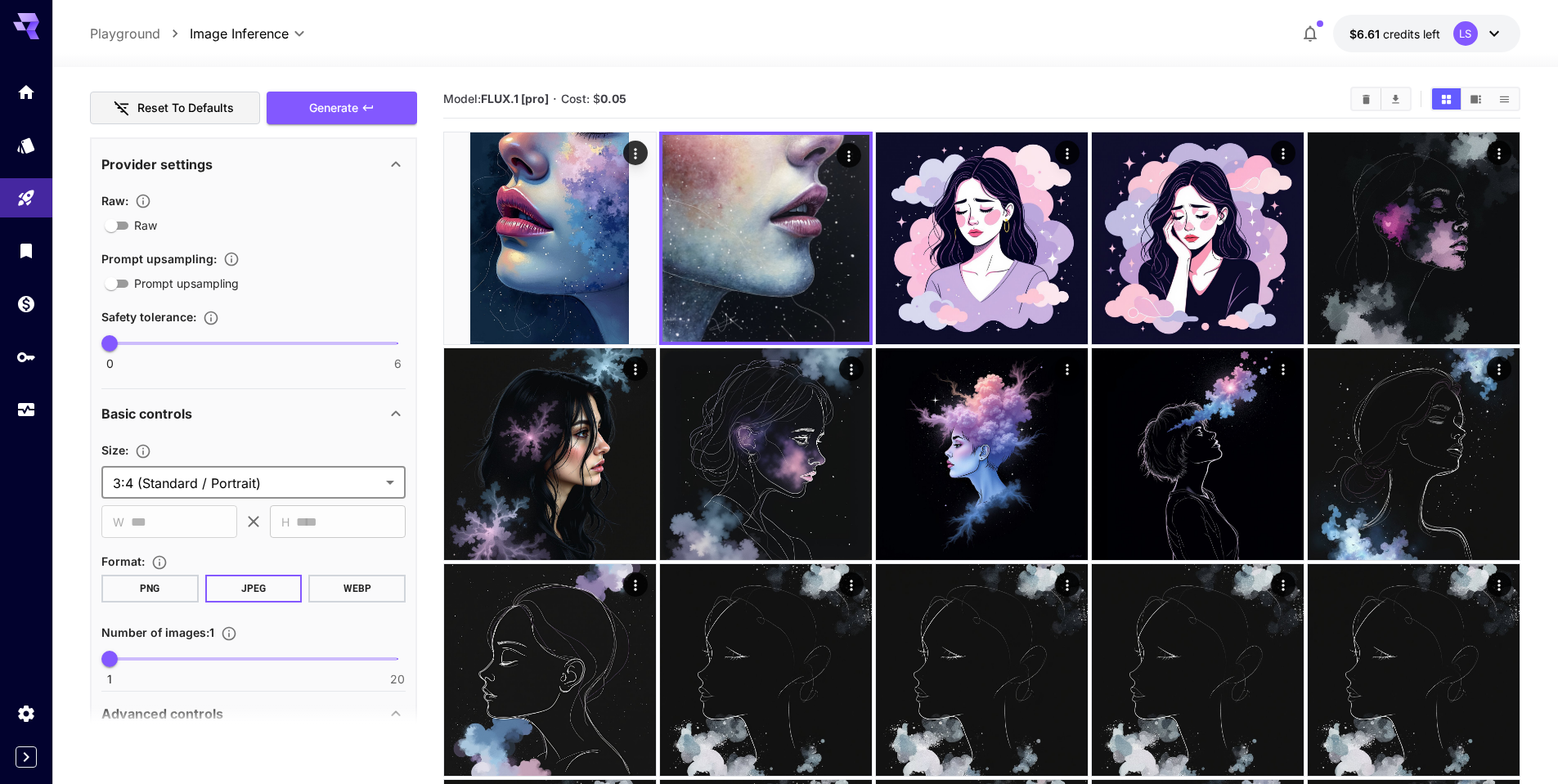
click at [294, 525] on div "​ H **** ​" at bounding box center [338, 521] width 135 height 33
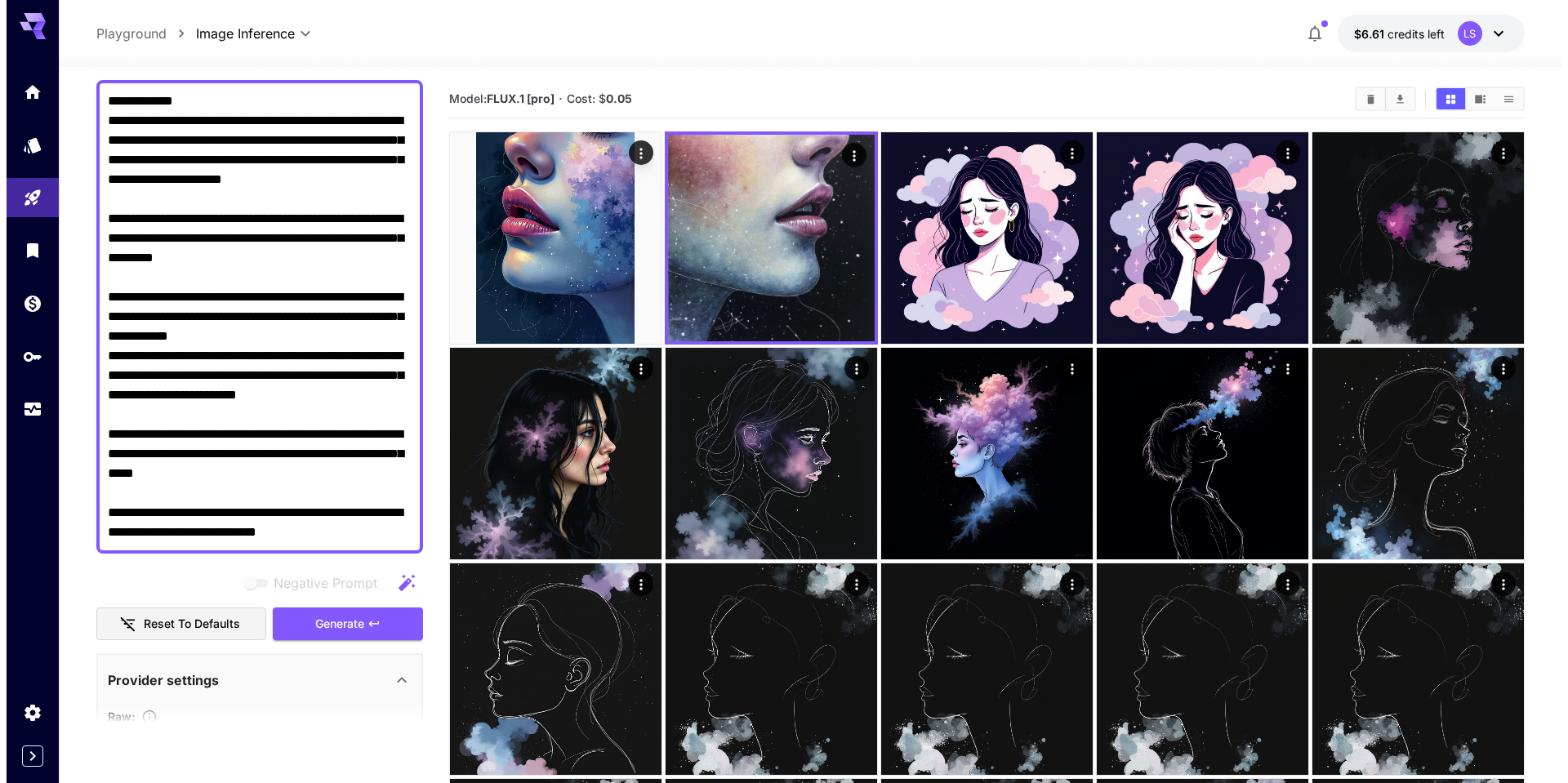
scroll to position [0, 0]
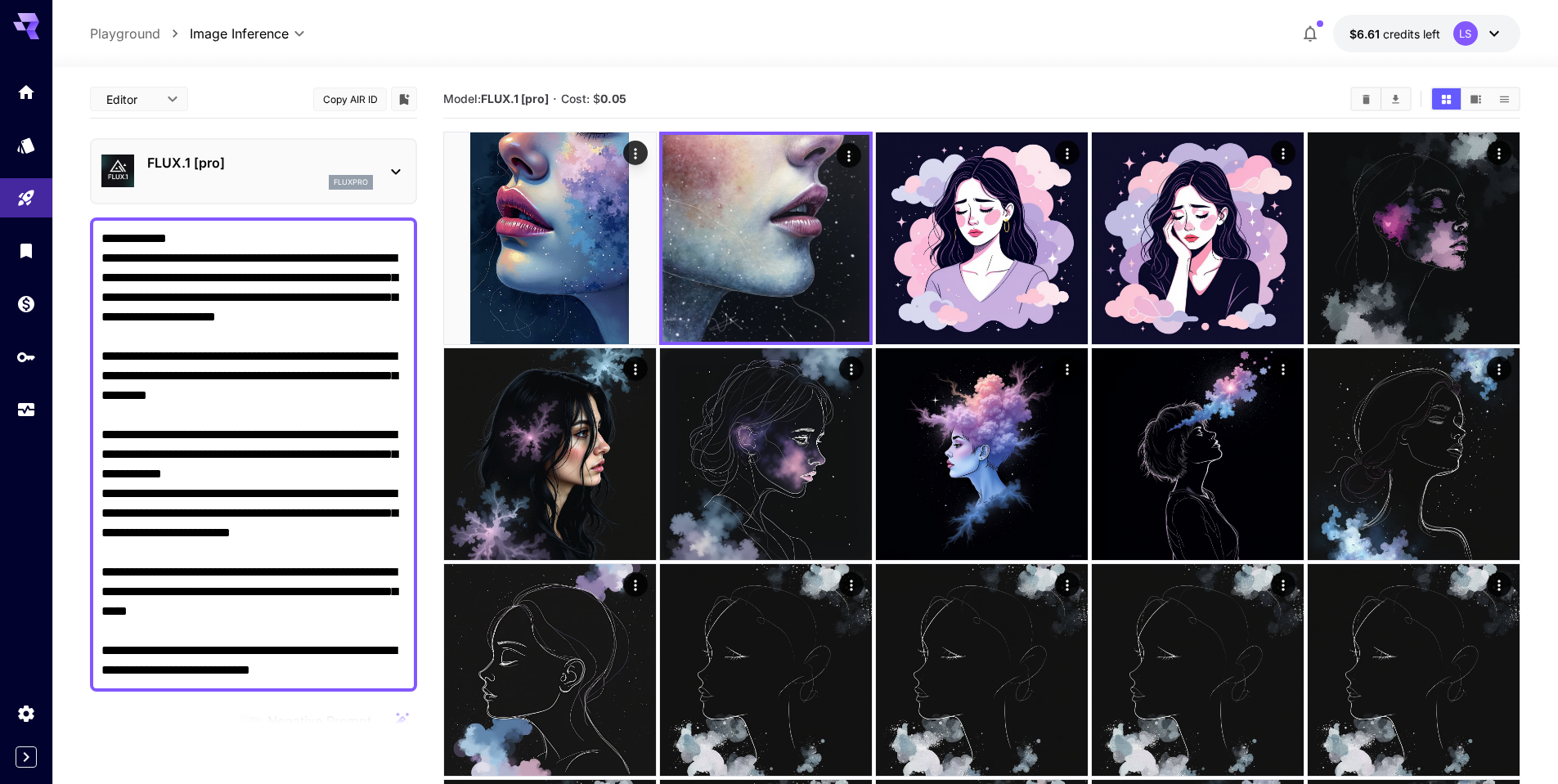
click at [291, 167] on p "FLUX.1 [pro]" at bounding box center [260, 162] width 226 height 19
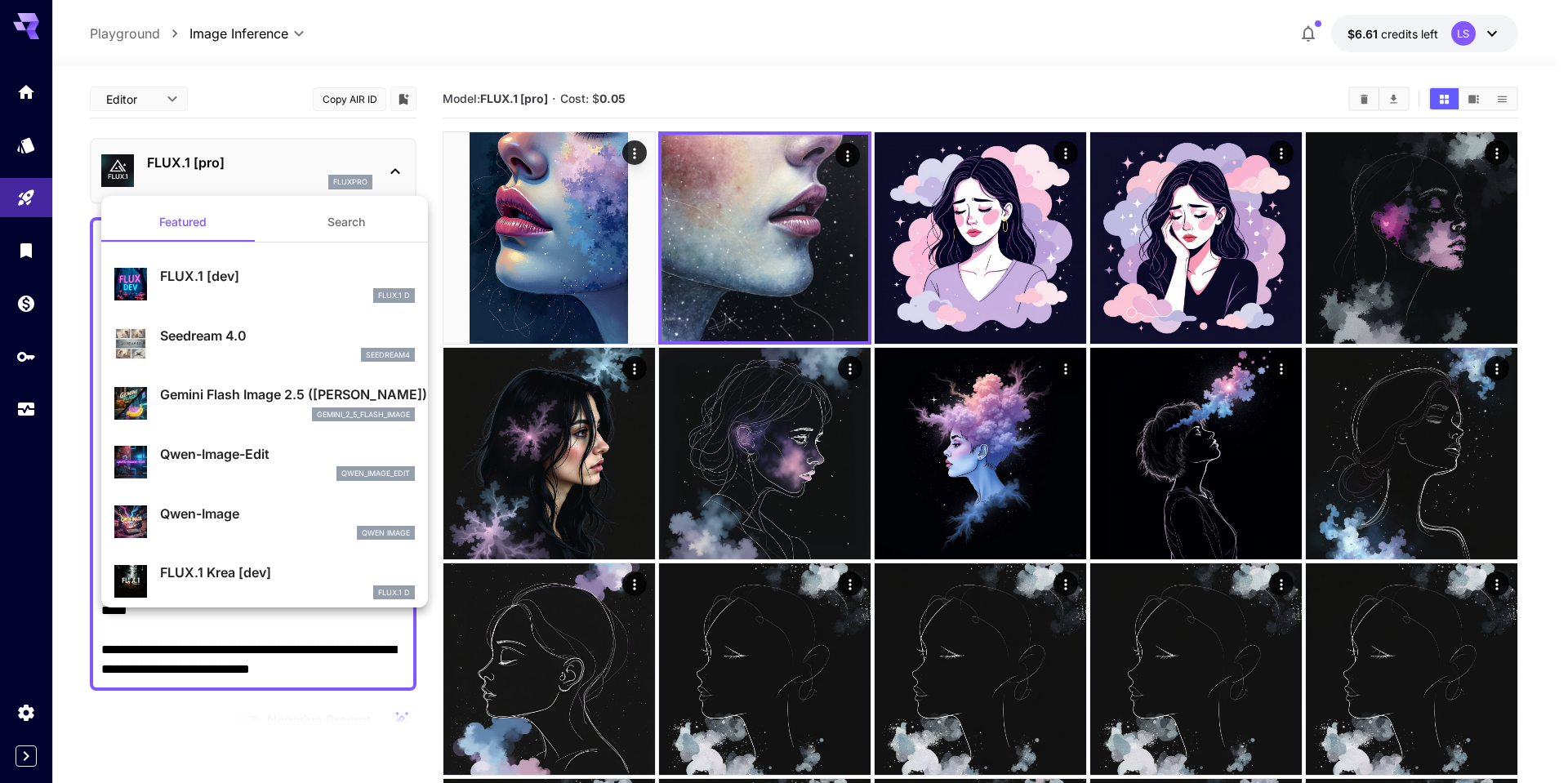
click at [235, 398] on p "Gemini Flash Image 2.5 ([PERSON_NAME])" at bounding box center [287, 394] width 255 height 19
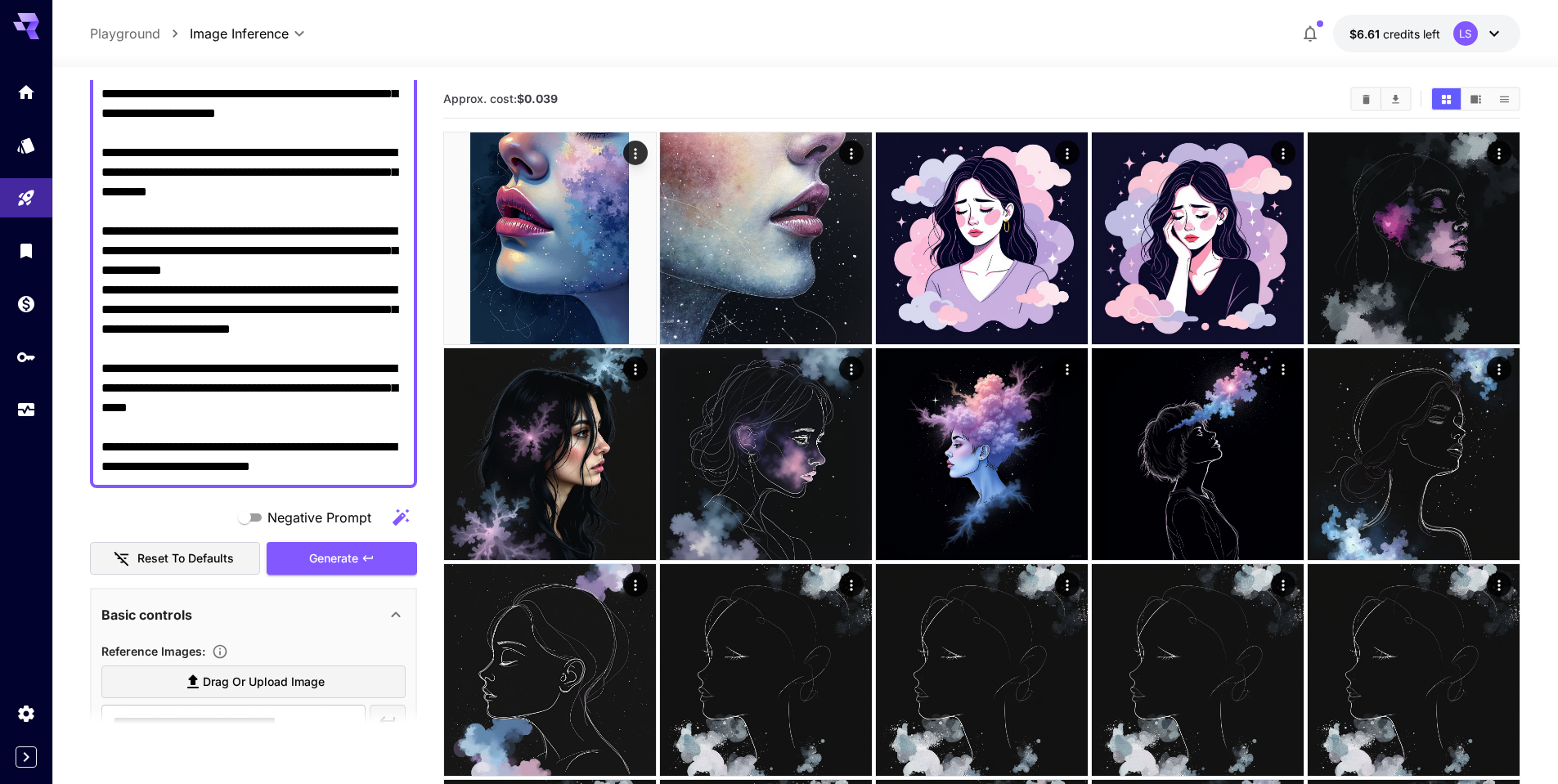
scroll to position [245, 0]
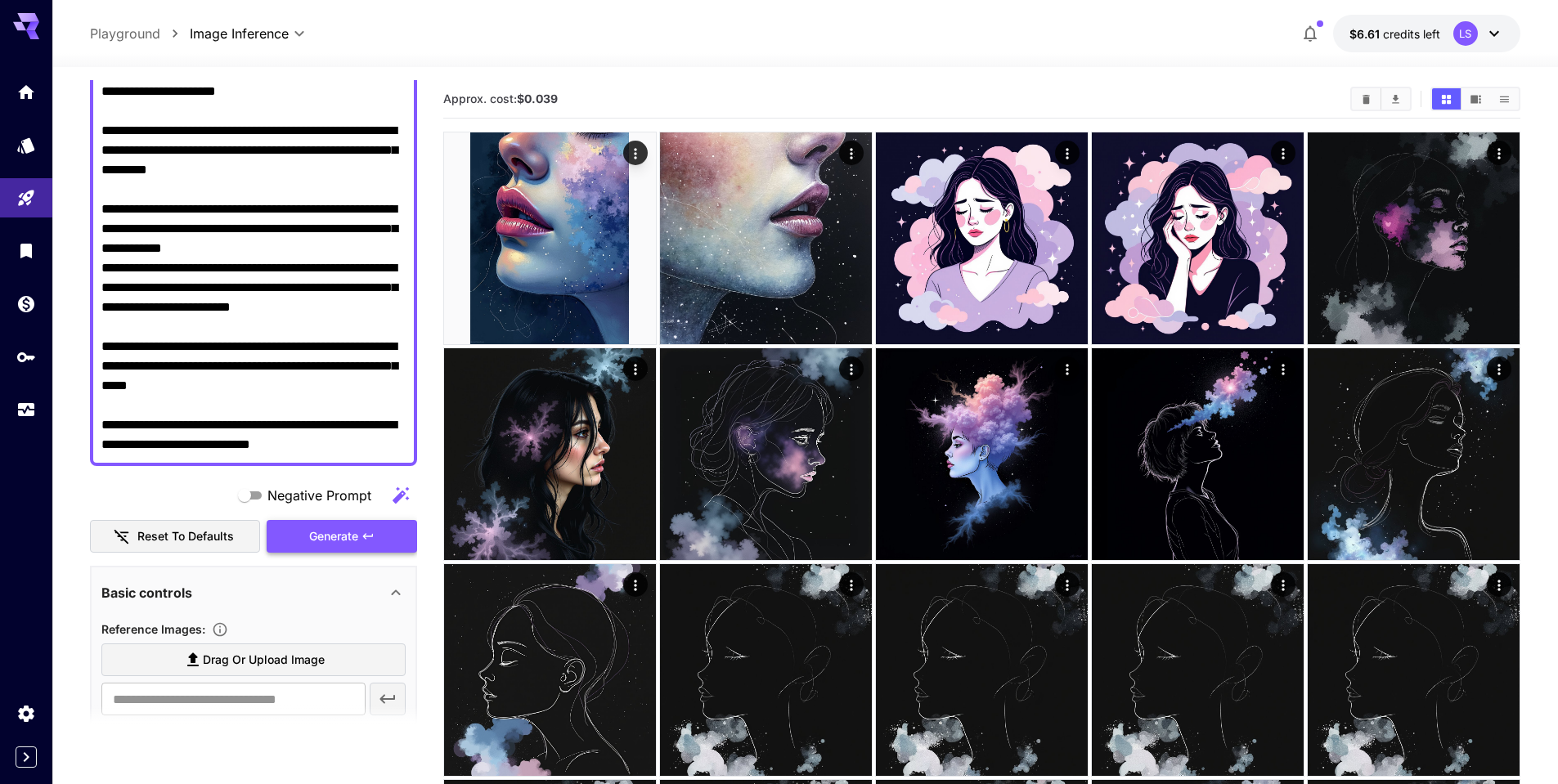
click at [341, 531] on span "Generate" at bounding box center [334, 537] width 49 height 20
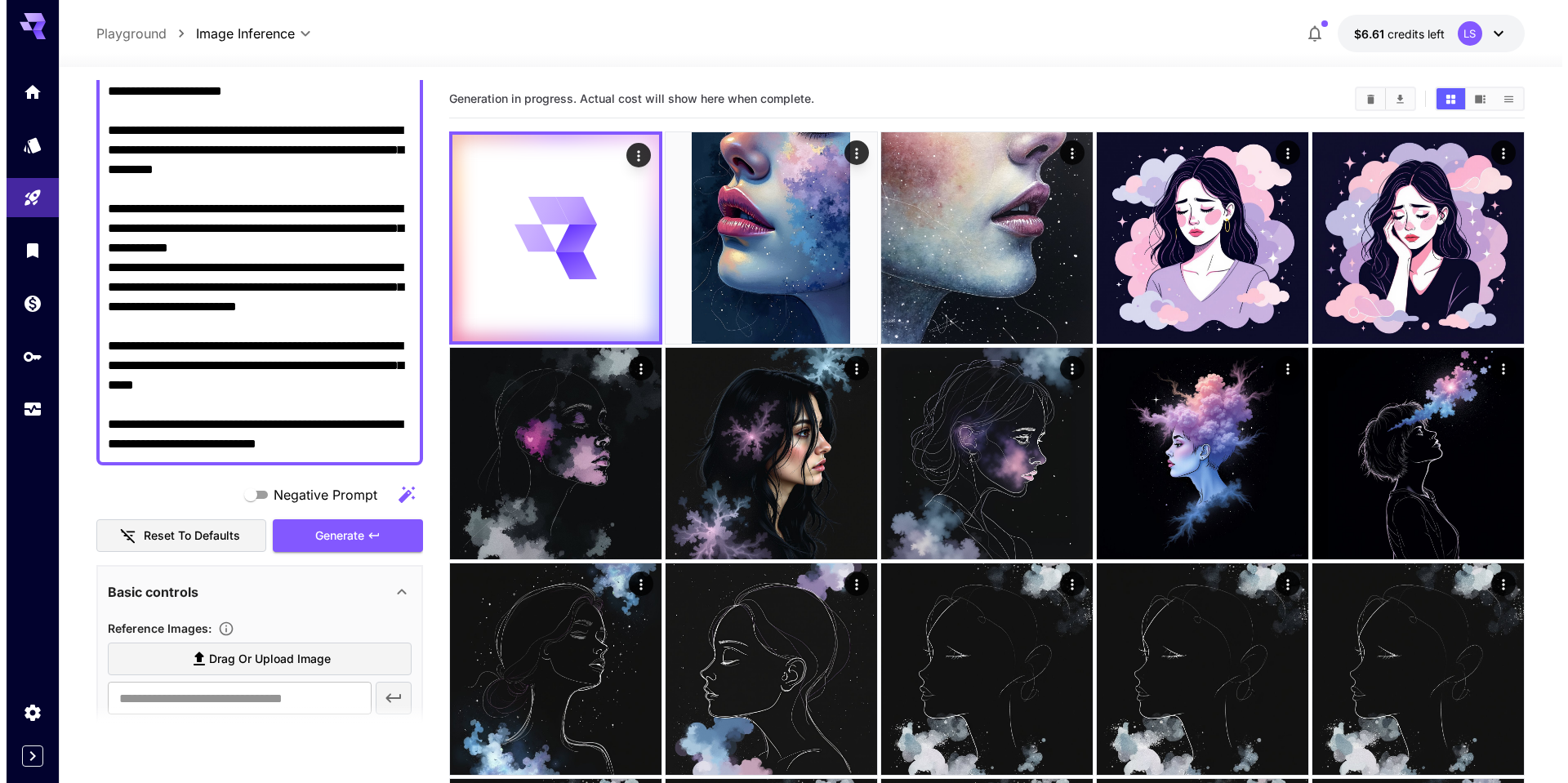
scroll to position [0, 0]
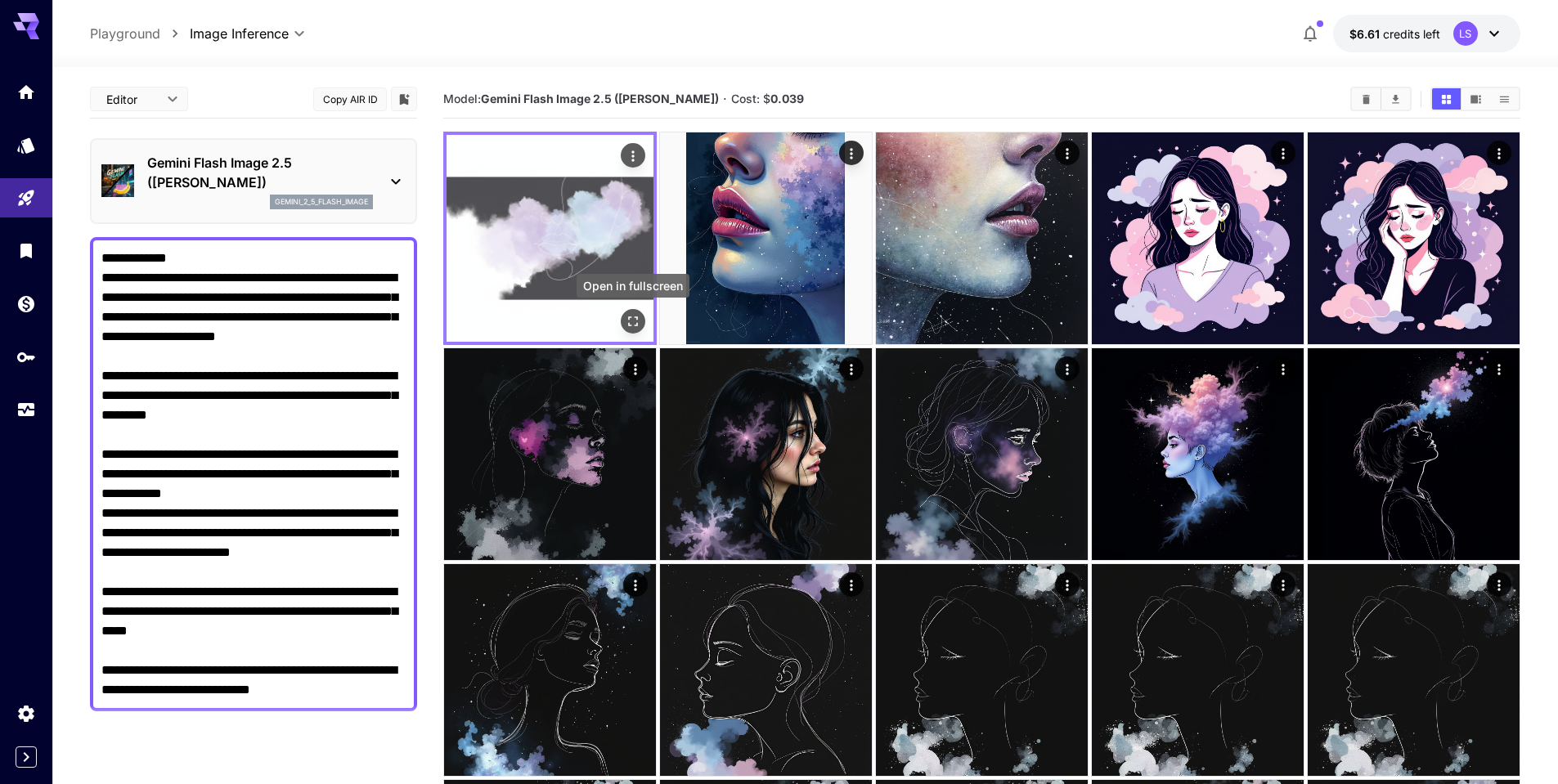
click at [632, 315] on icon "Open in fullscreen" at bounding box center [633, 322] width 17 height 17
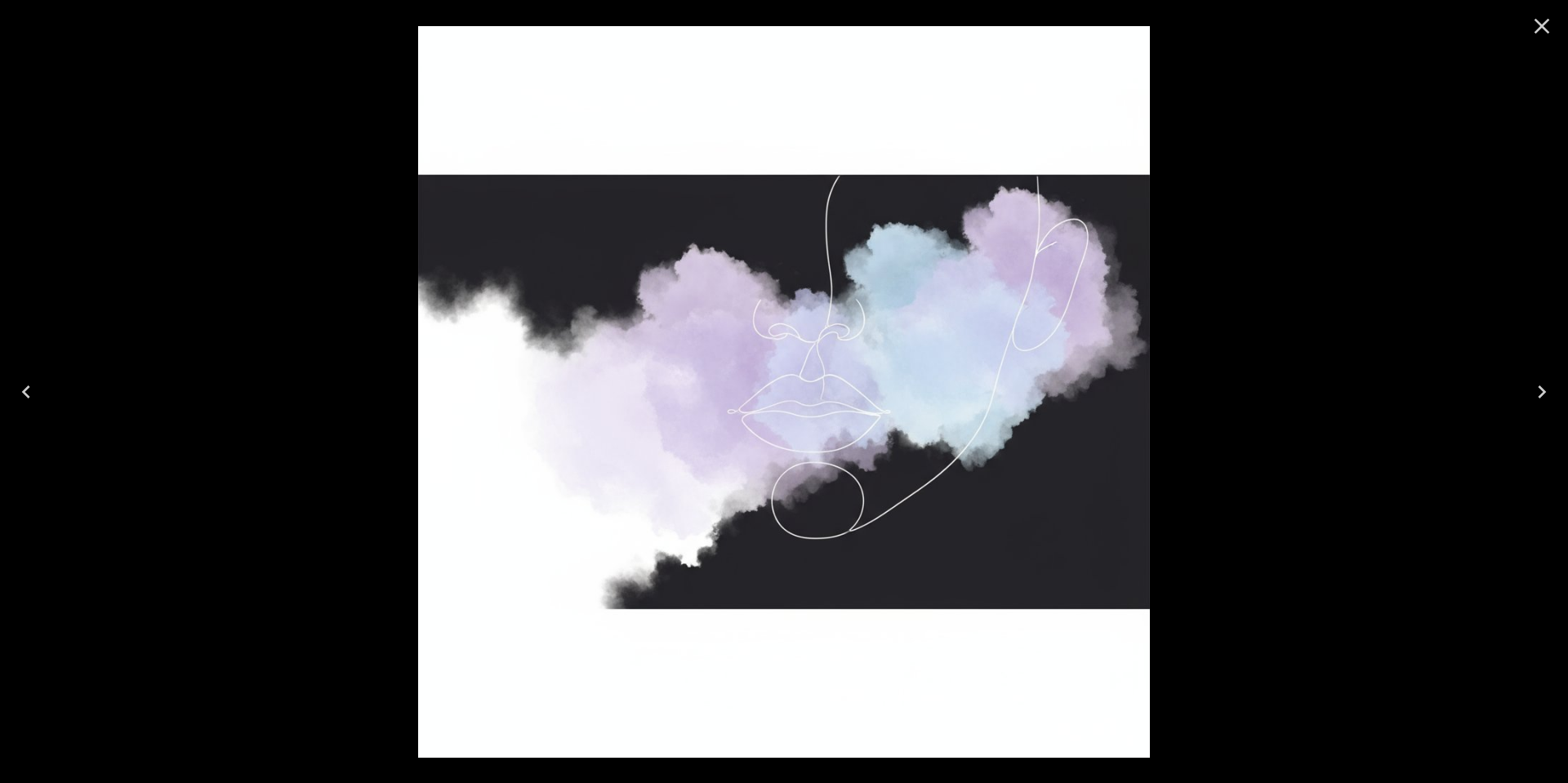
click at [348, 362] on div at bounding box center [784, 392] width 1568 height 783
click at [1550, 28] on icon "Close" at bounding box center [1541, 26] width 26 height 26
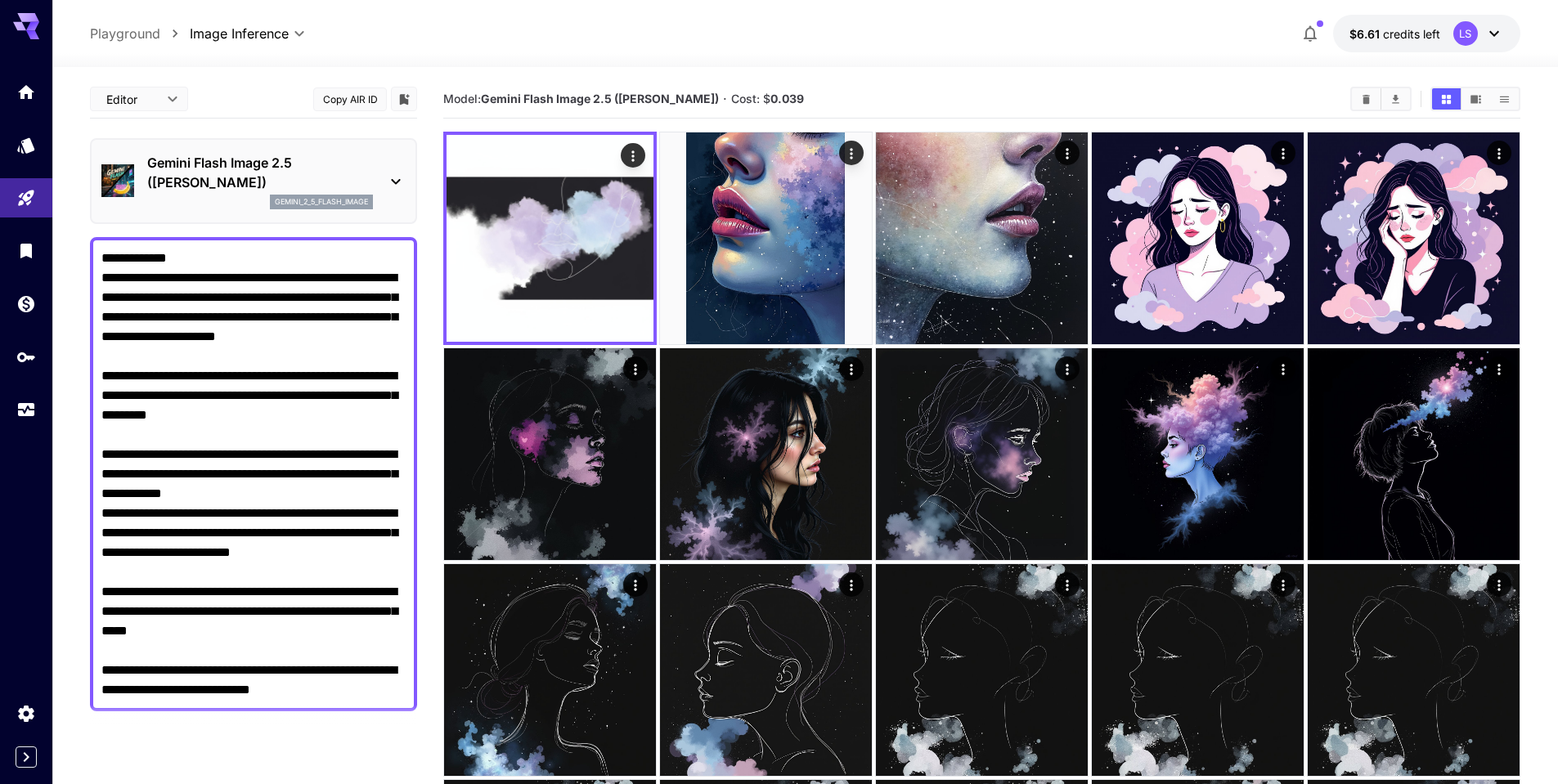
click at [377, 155] on div "Gemini Flash Image 2.5 ([PERSON_NAME]) gemini_2_5_flash_image" at bounding box center [253, 181] width 304 height 69
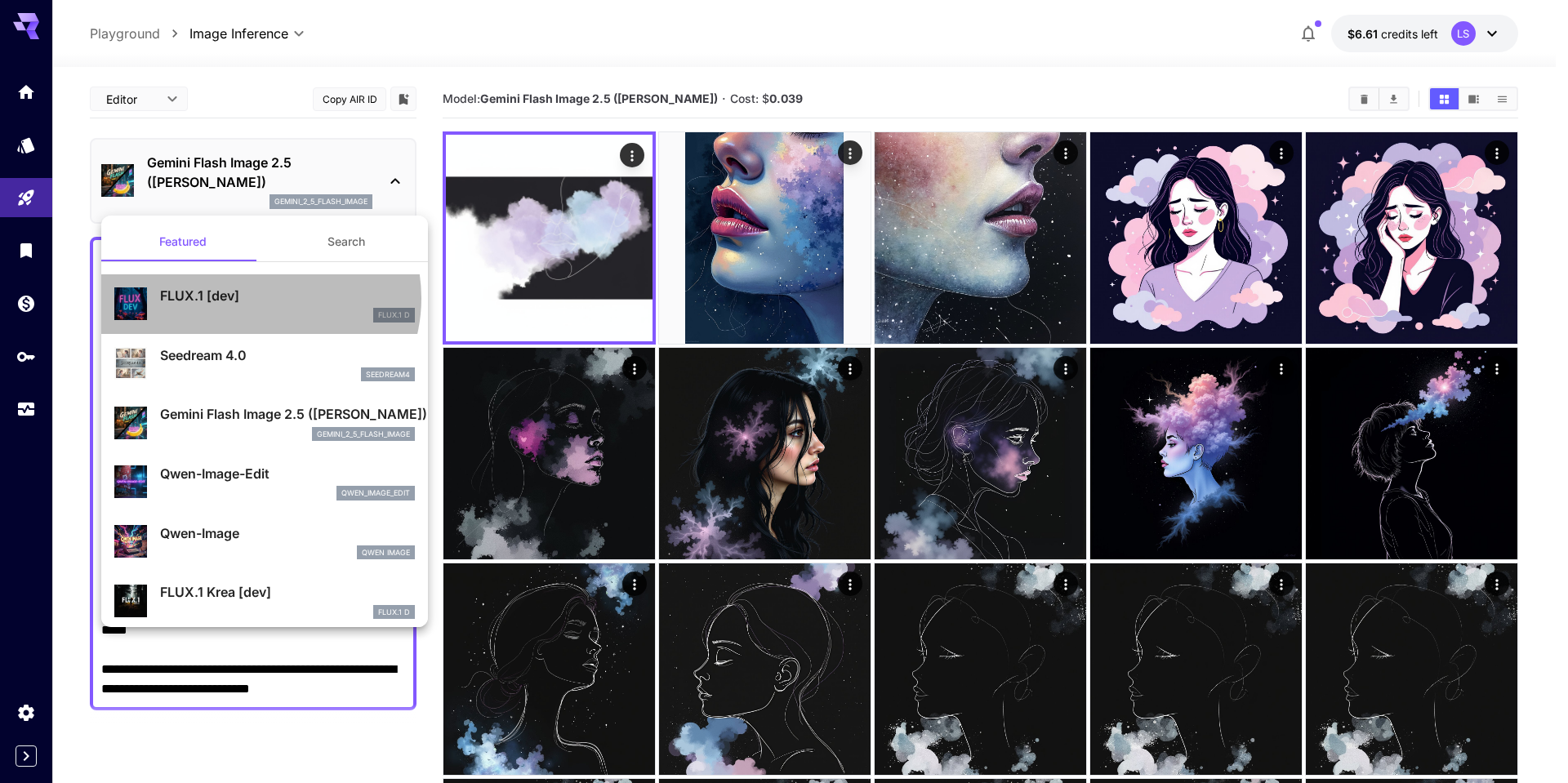
click at [259, 298] on p "FLUX.1 [dev]" at bounding box center [287, 295] width 255 height 19
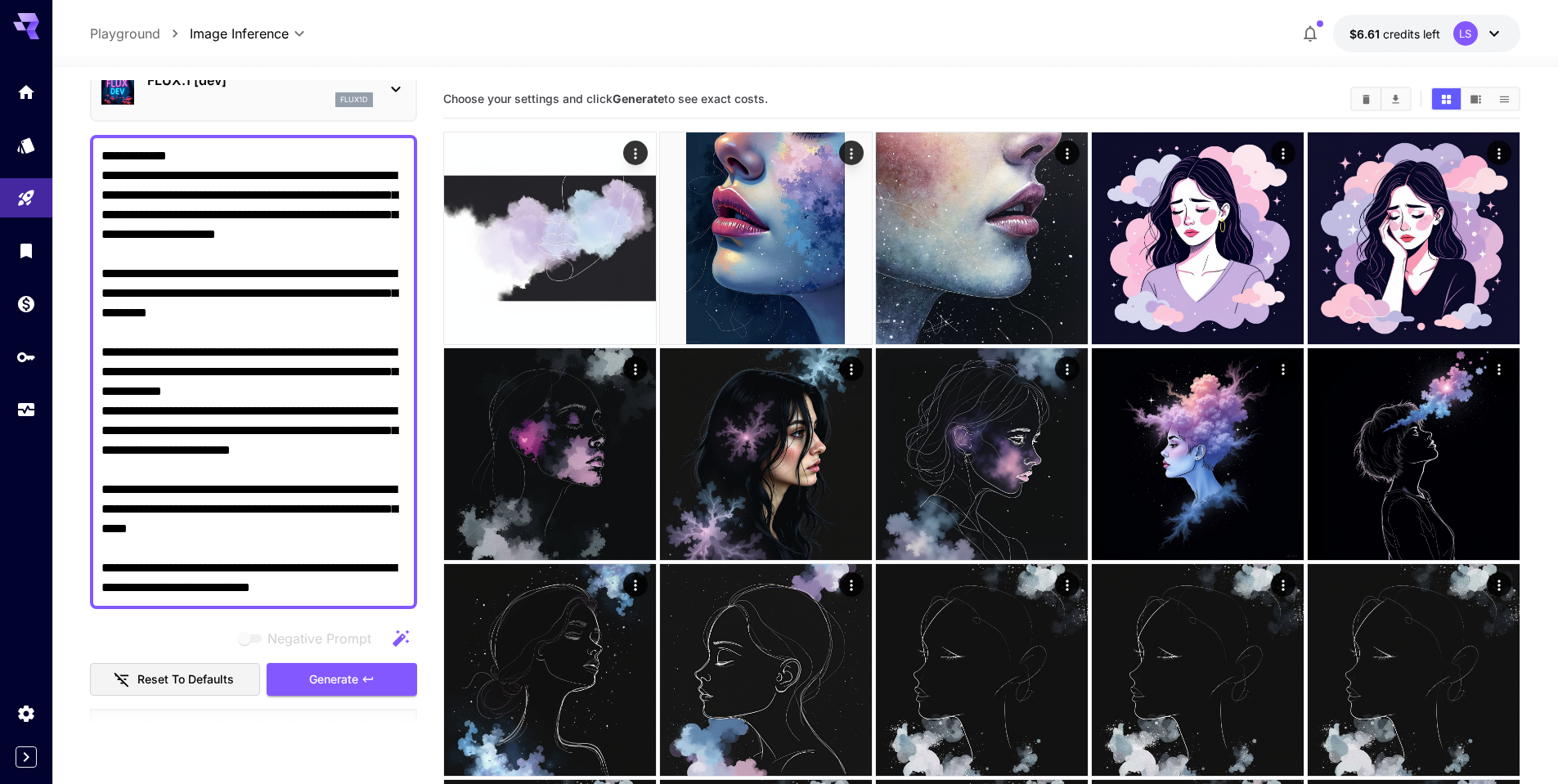
scroll to position [327, 0]
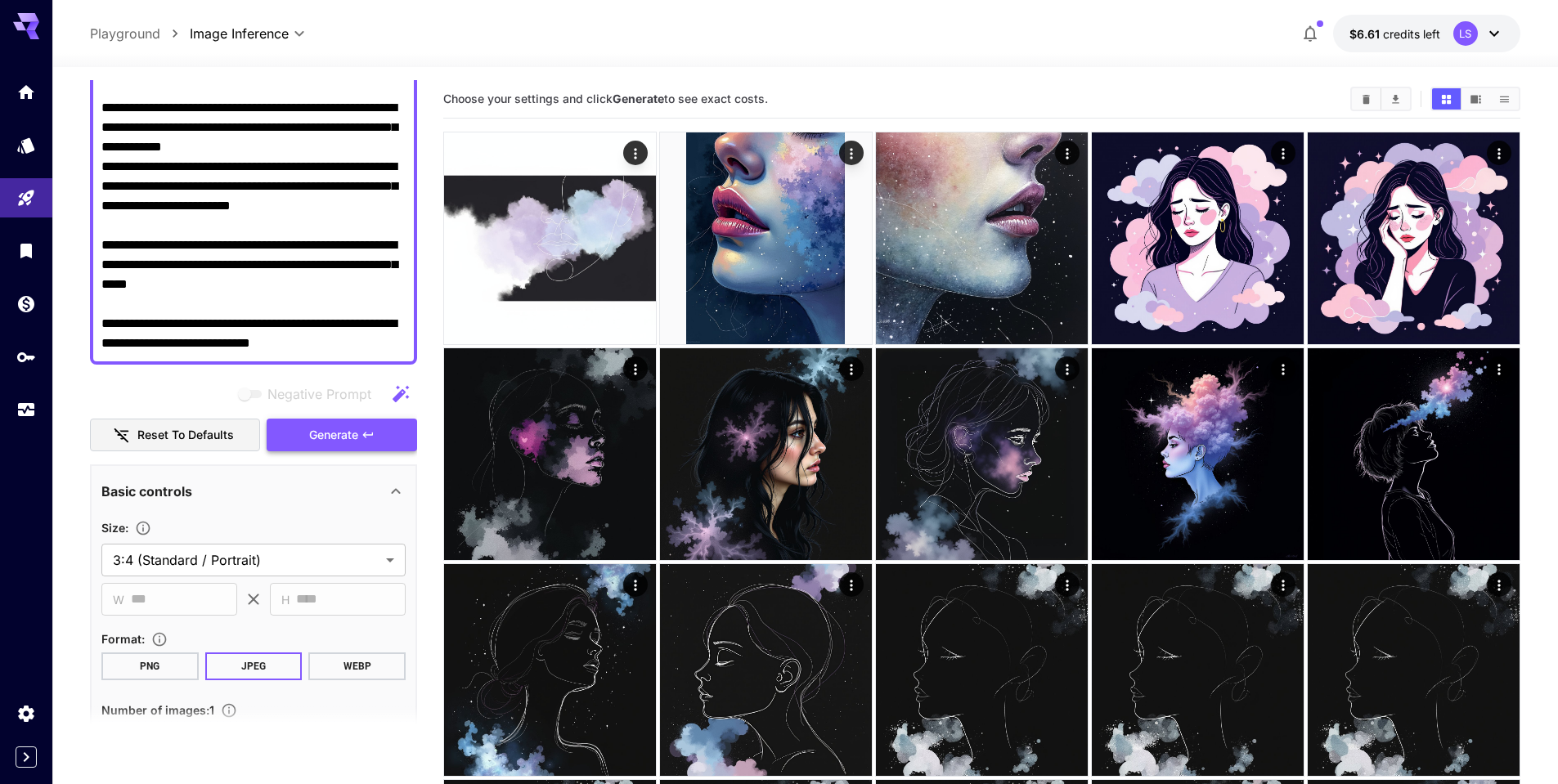
click at [355, 436] on span "Generate" at bounding box center [334, 435] width 49 height 20
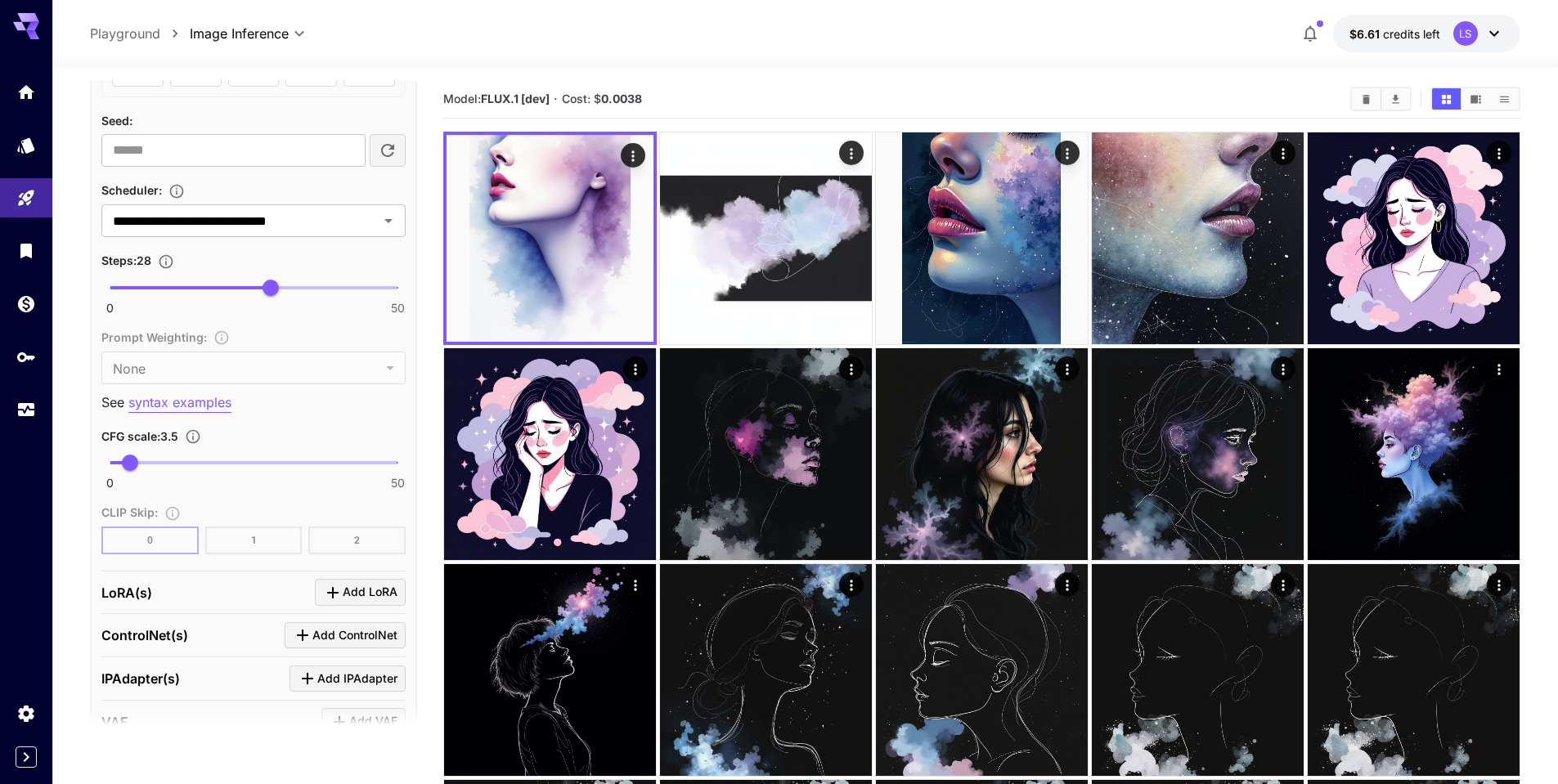
scroll to position [1472, 0]
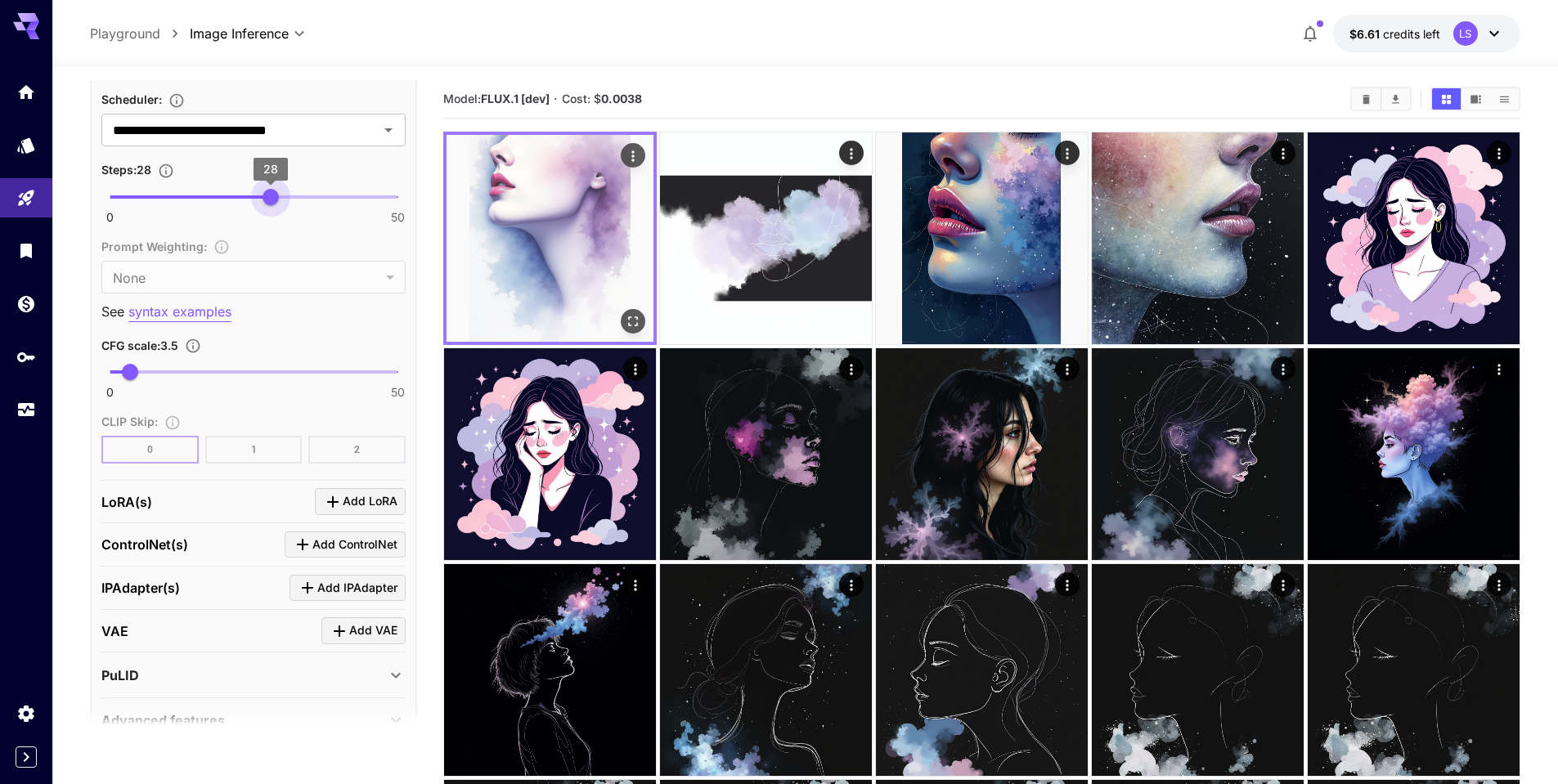
type input "**"
drag, startPoint x: 268, startPoint y: 200, endPoint x: 448, endPoint y: 199, distance: 180.0
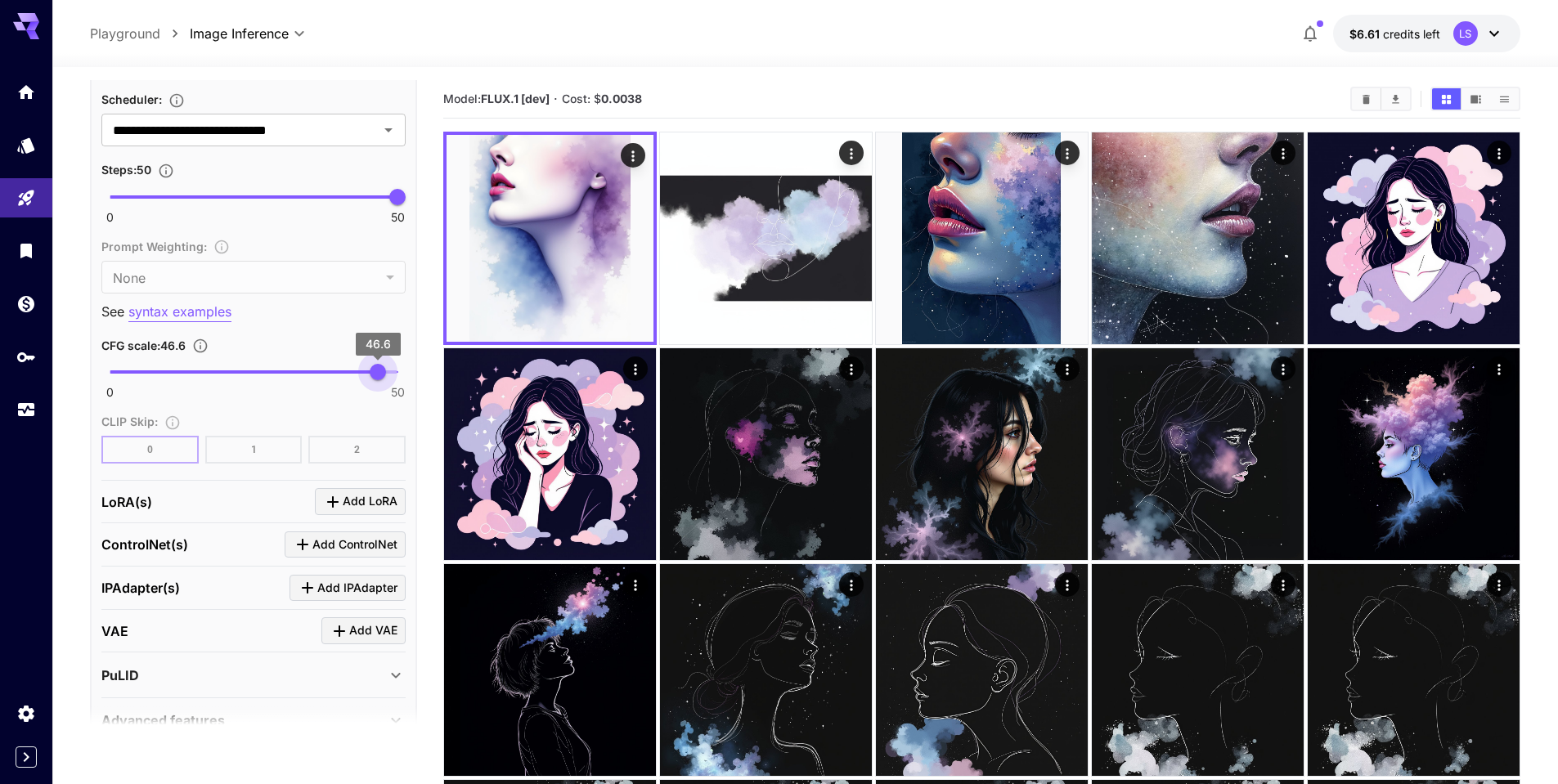
type input "**"
drag, startPoint x: 176, startPoint y: 372, endPoint x: 434, endPoint y: 379, distance: 258.1
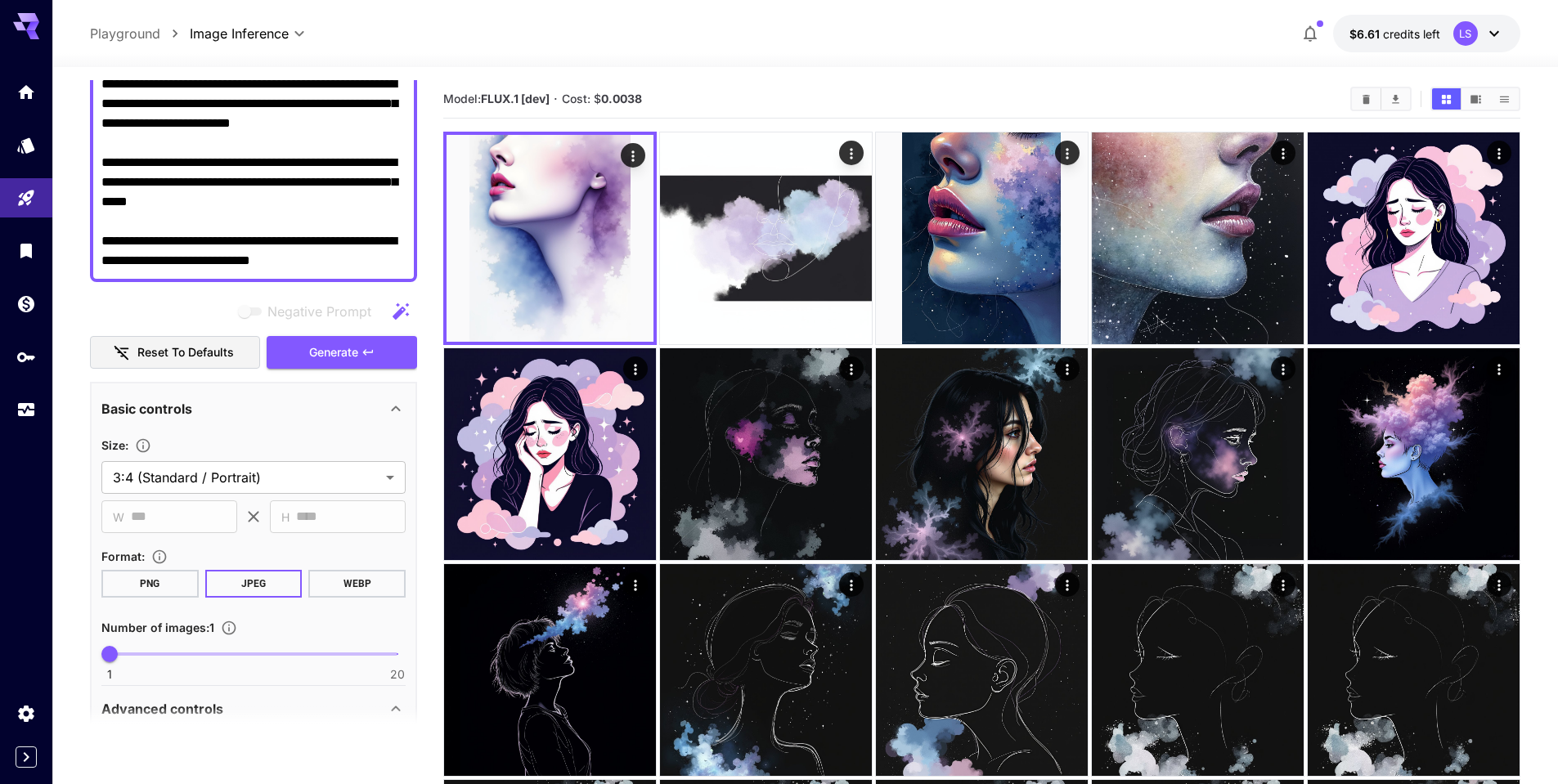
scroll to position [409, 0]
click at [337, 359] on span "Generate" at bounding box center [334, 354] width 49 height 20
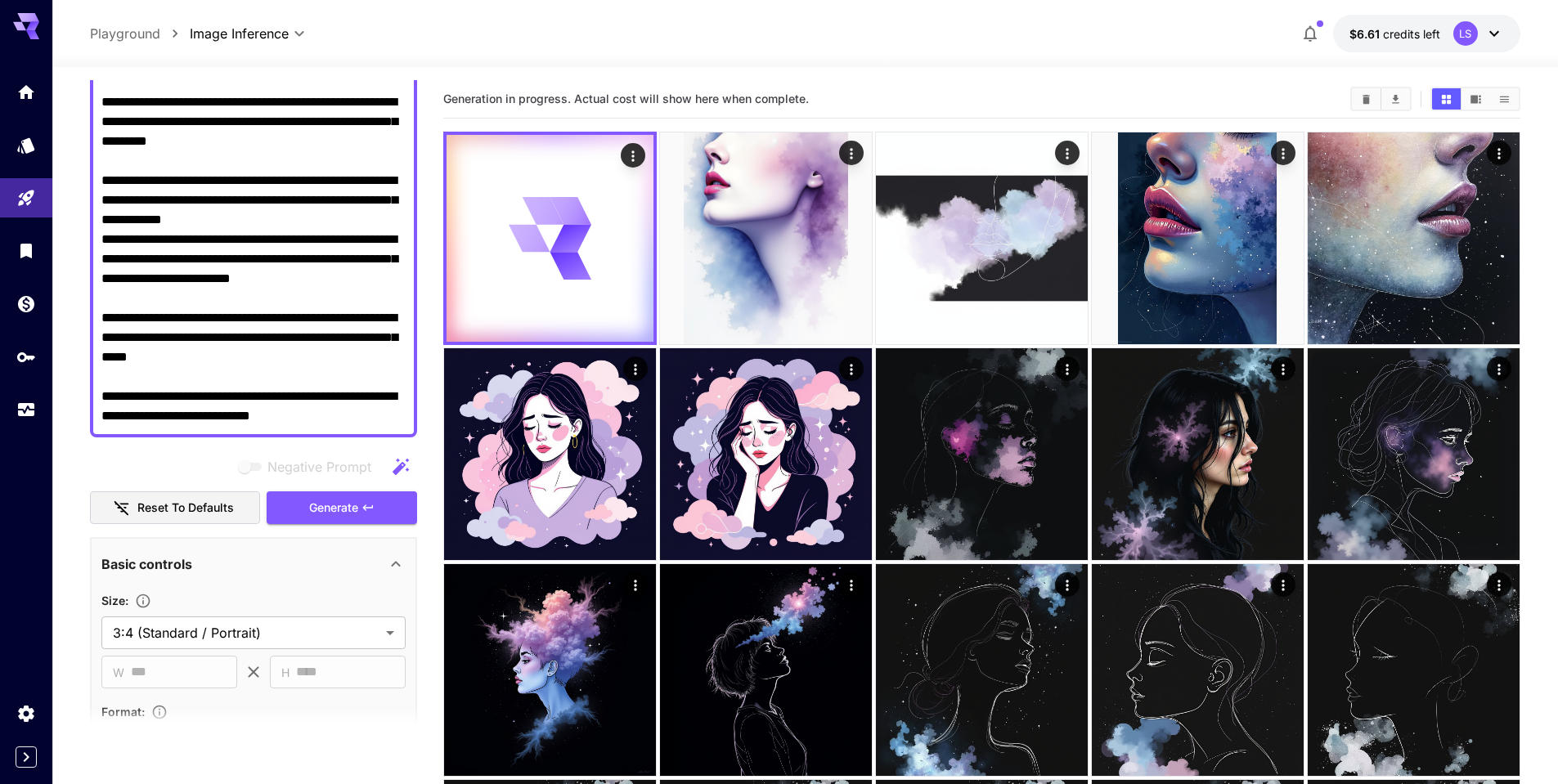
scroll to position [82, 0]
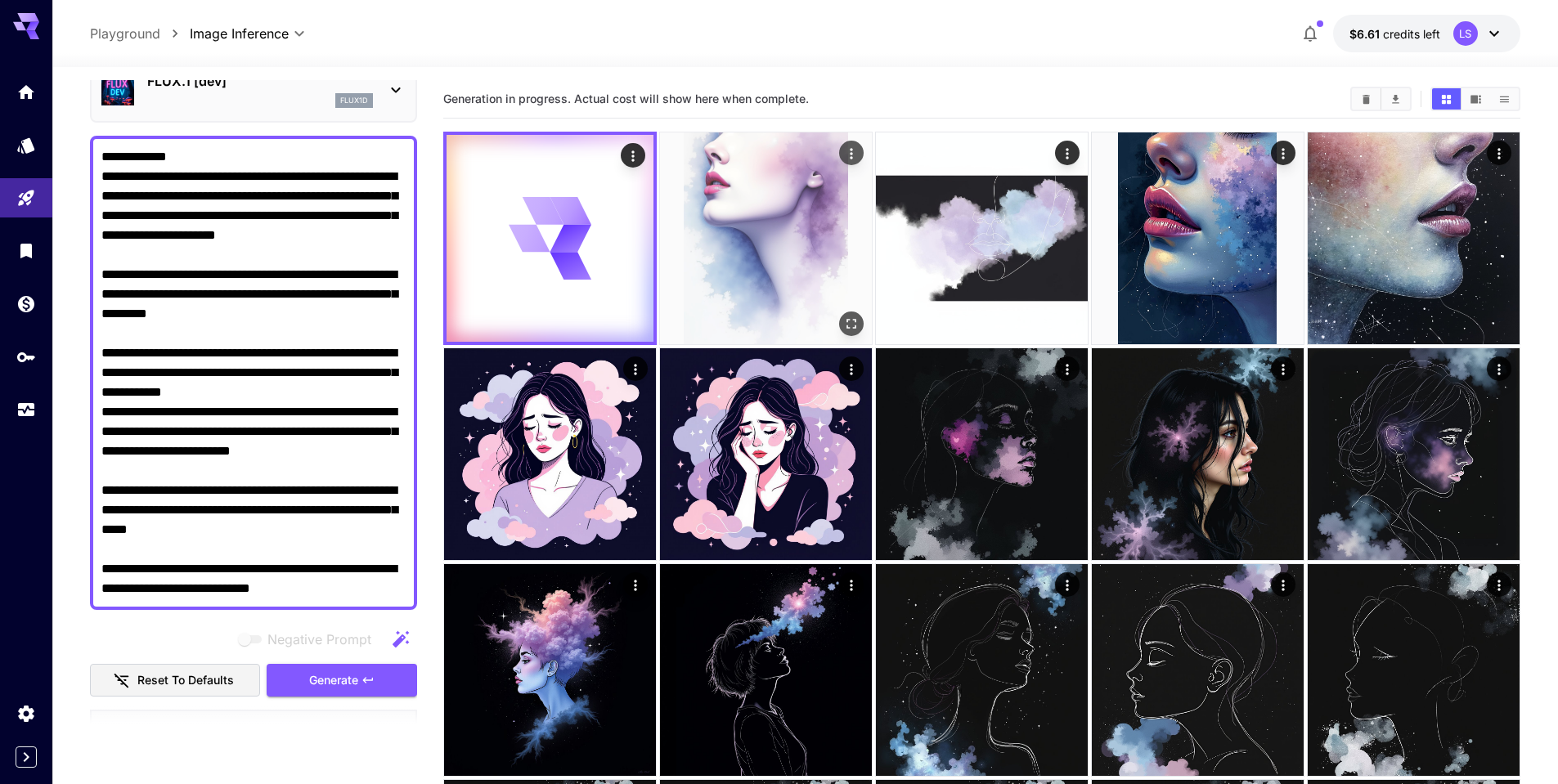
click at [748, 257] on img at bounding box center [765, 237] width 212 height 211
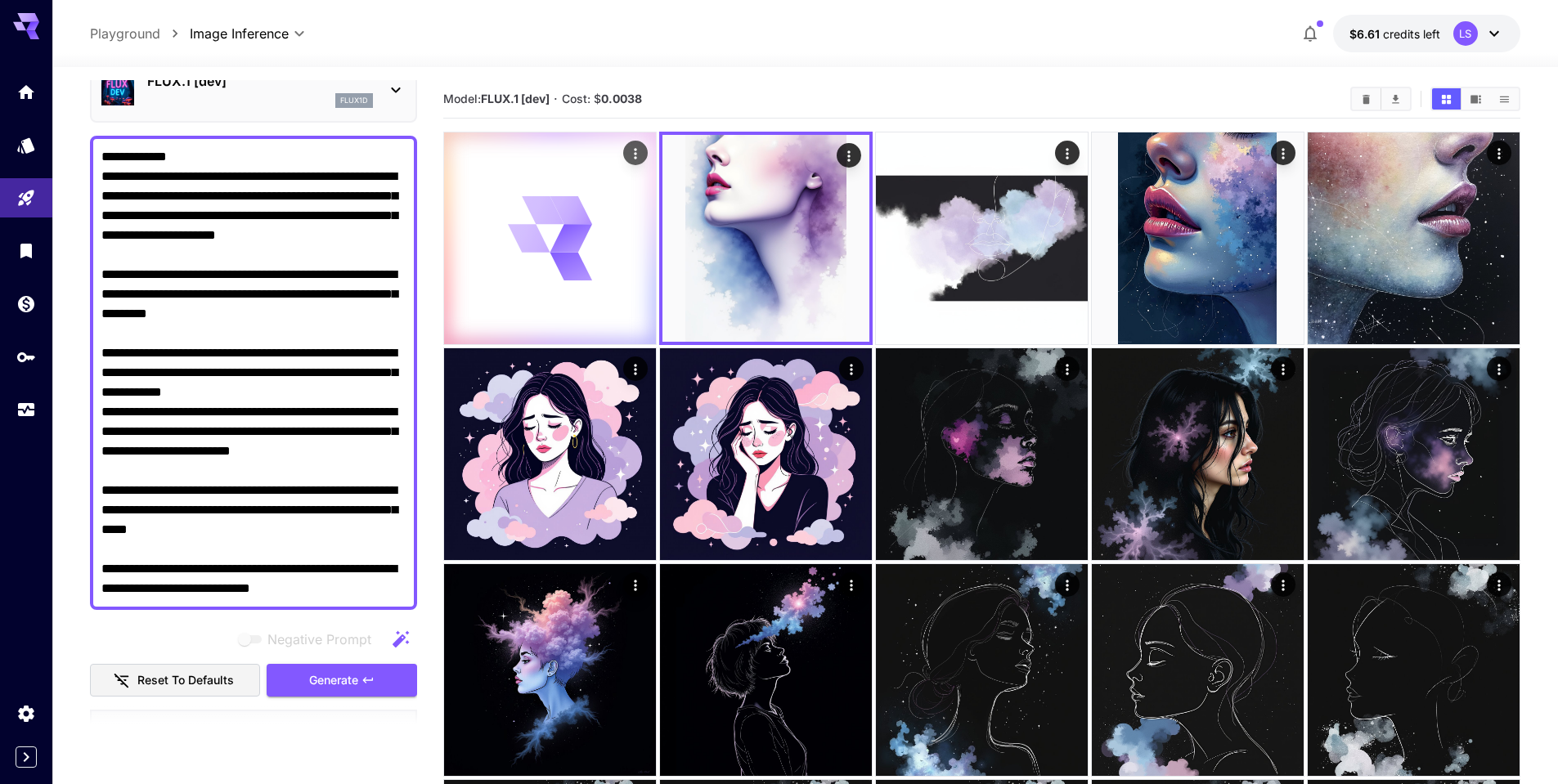
click at [585, 272] on icon at bounding box center [550, 239] width 85 height 85
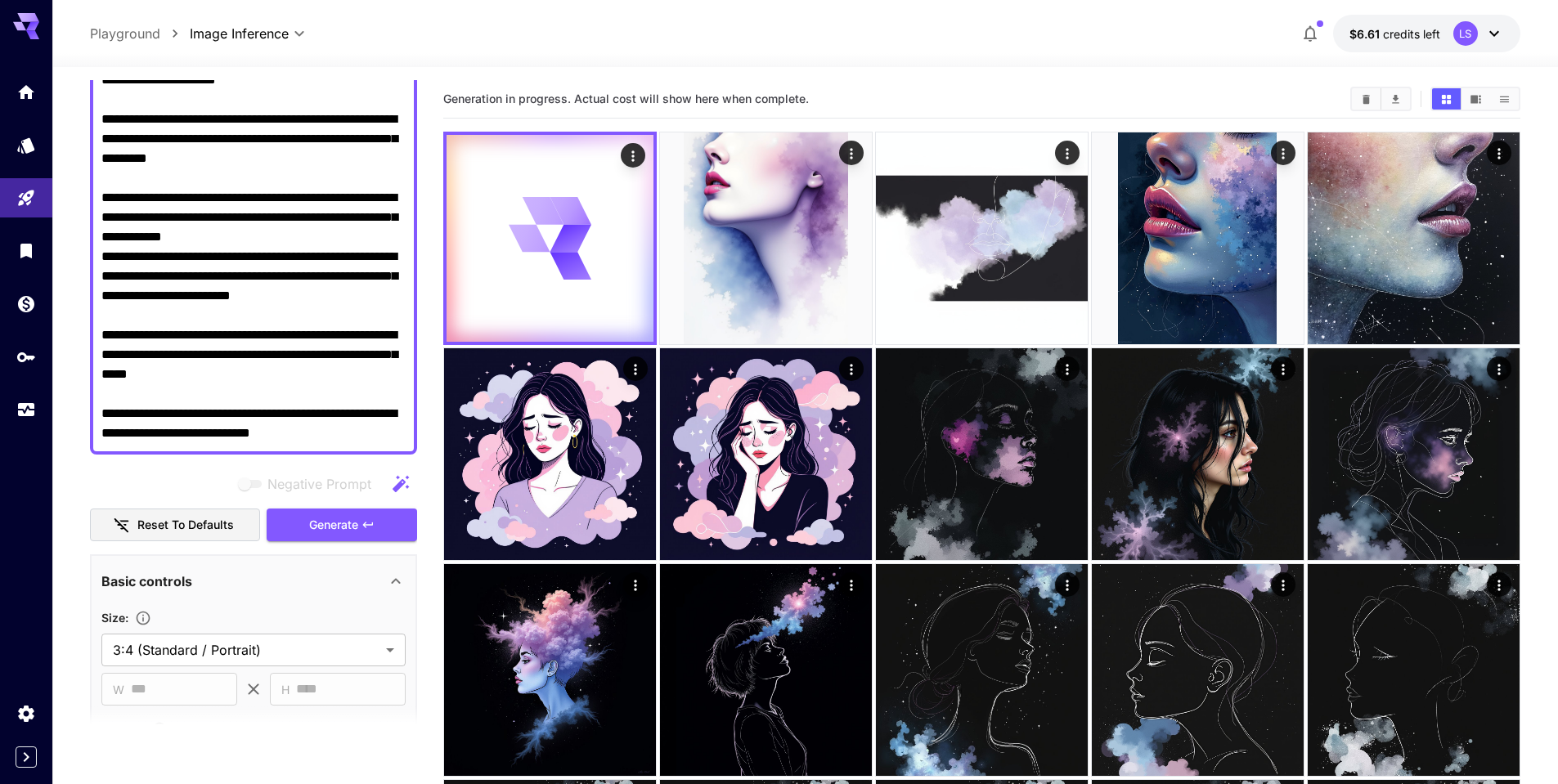
scroll to position [245, 0]
